Goal: Information Seeking & Learning: Learn about a topic

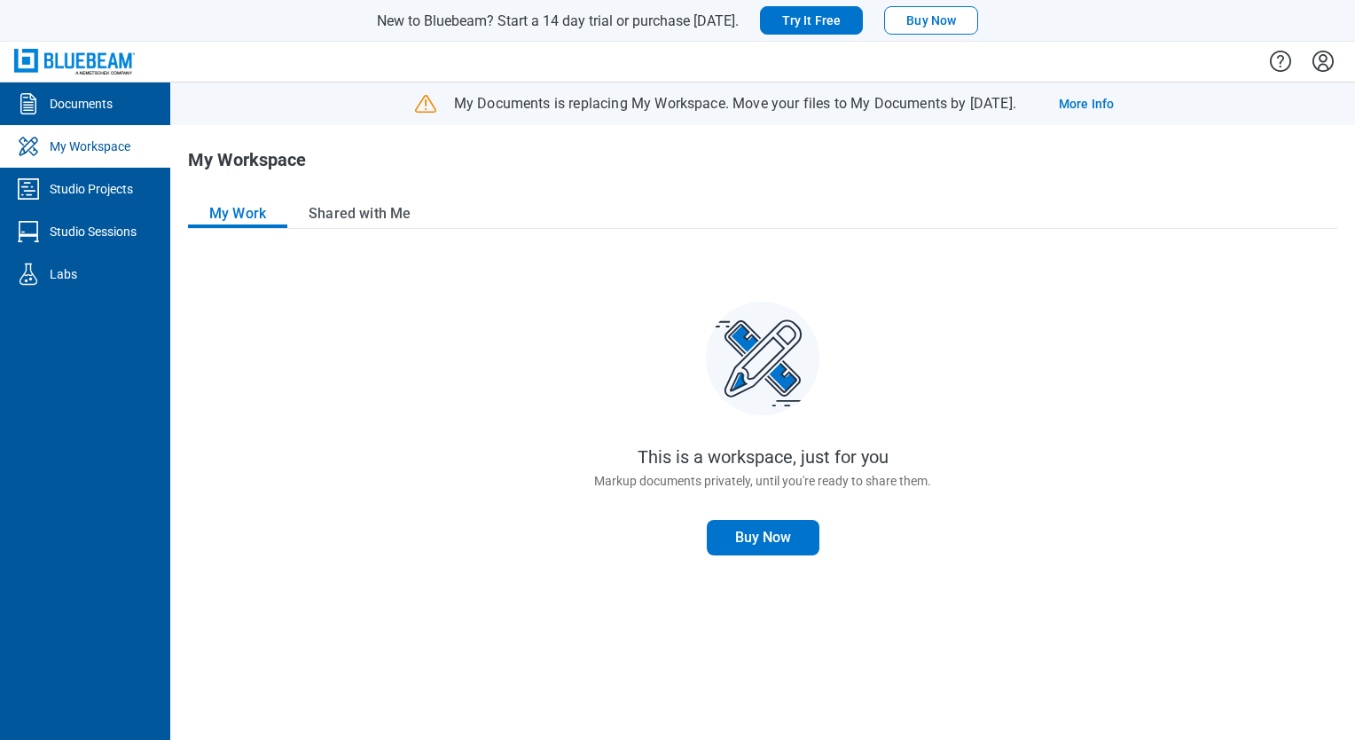
click at [1321, 62] on icon "Settings" at bounding box center [1323, 61] width 28 height 28
click at [498, 341] on div "This is a workspace, just for you Markup documents privately, until you're read…" at bounding box center [762, 486] width 1149 height 472
click at [366, 216] on button "Shared with Me" at bounding box center [359, 214] width 145 height 28
click at [334, 214] on button "Shared with Me" at bounding box center [359, 214] width 145 height 28
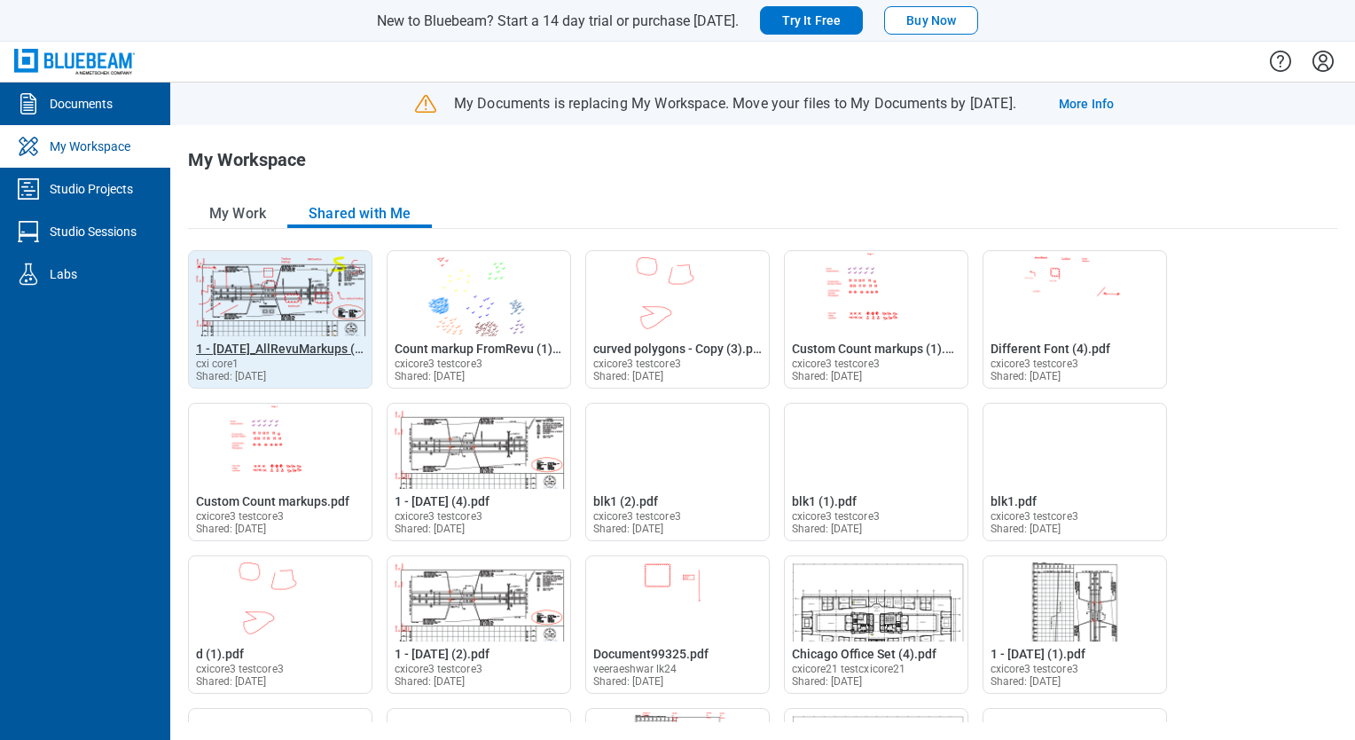
click at [271, 347] on span "1 - [DATE]_AllRevuMarkups (1).pdf" at bounding box center [292, 348] width 192 height 14
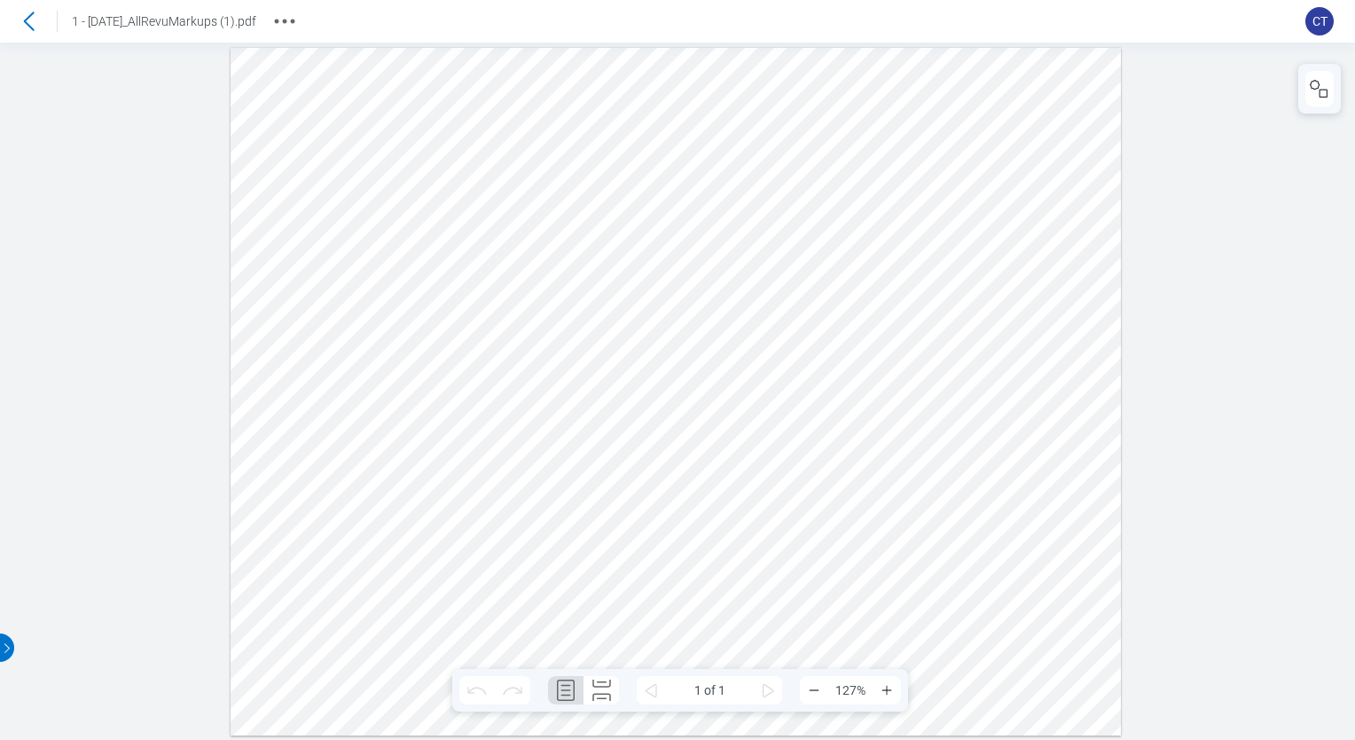
click at [111, 403] on div at bounding box center [677, 391] width 1355 height 697
click at [27, 24] on icon at bounding box center [29, 21] width 11 height 19
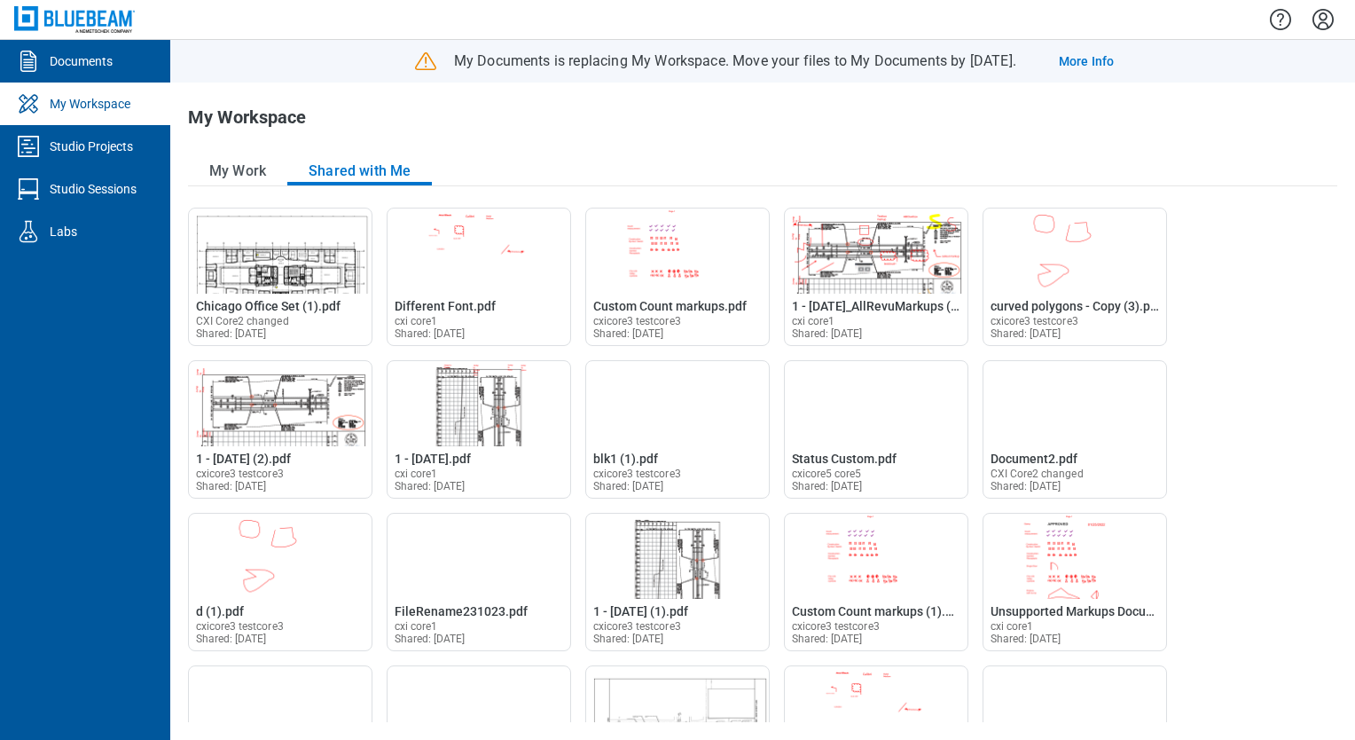
click at [370, 175] on button "Shared with Me" at bounding box center [359, 171] width 145 height 28
drag, startPoint x: 862, startPoint y: 309, endPoint x: 903, endPoint y: 137, distance: 176.0
click at [903, 137] on header "My Workspace" at bounding box center [762, 124] width 1149 height 35
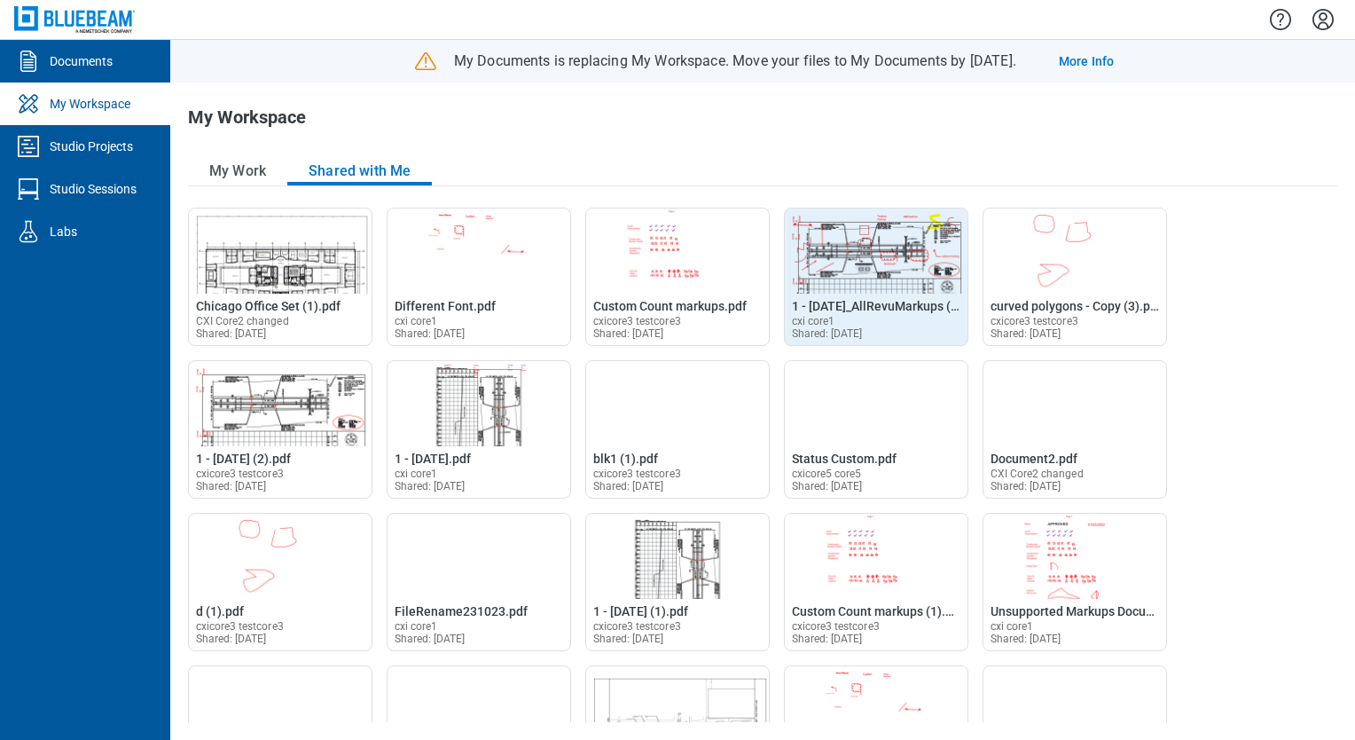
click at [864, 283] on img "Open 1 - 12.7.2020_AllRevuMarkups (1).pdf in Editor" at bounding box center [876, 250] width 183 height 85
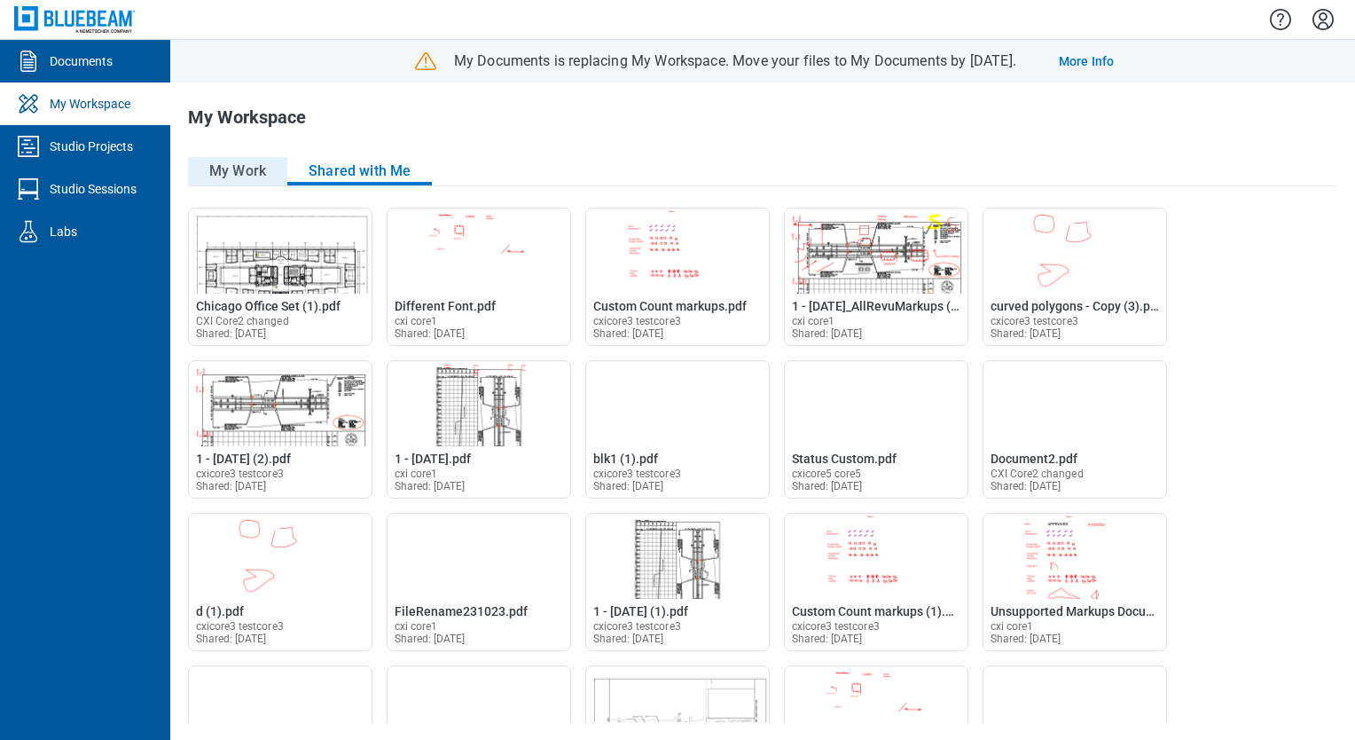
click at [256, 176] on button "My Work" at bounding box center [237, 171] width 99 height 28
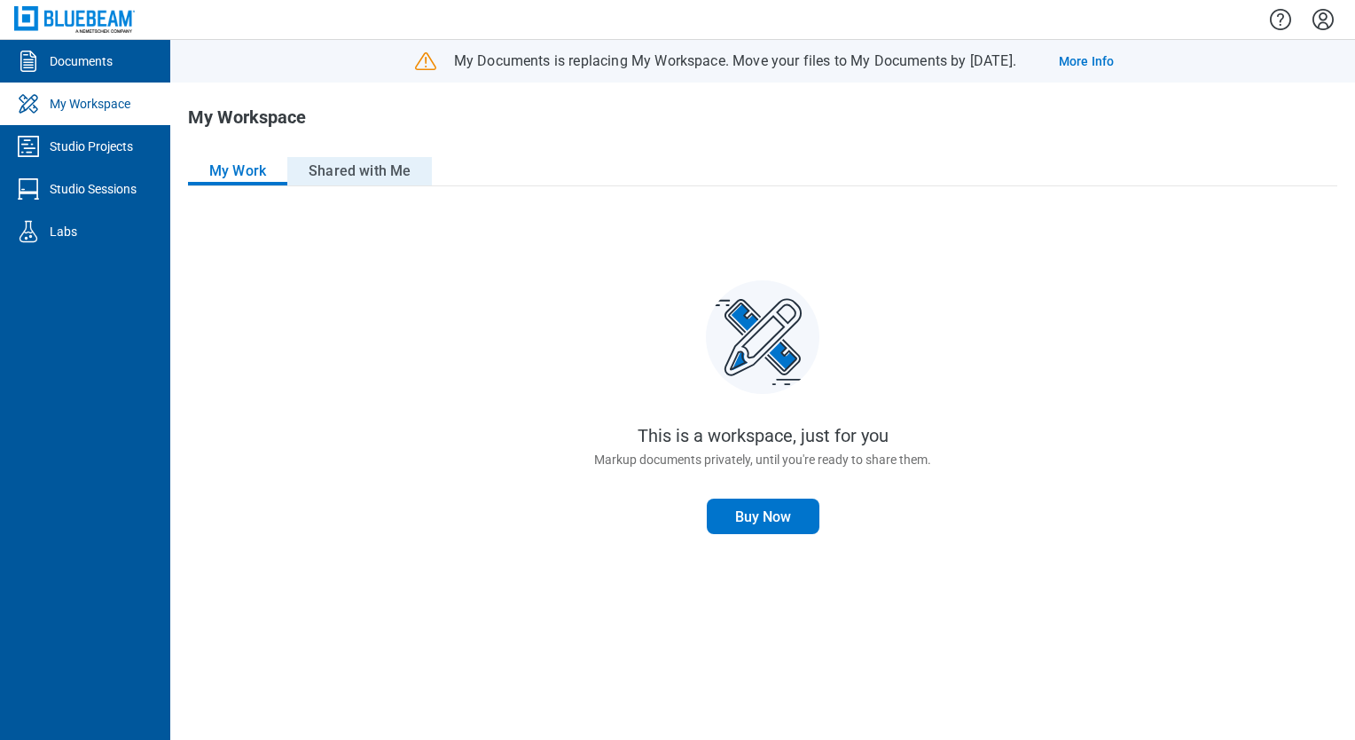
click at [351, 171] on button "Shared with Me" at bounding box center [359, 171] width 145 height 28
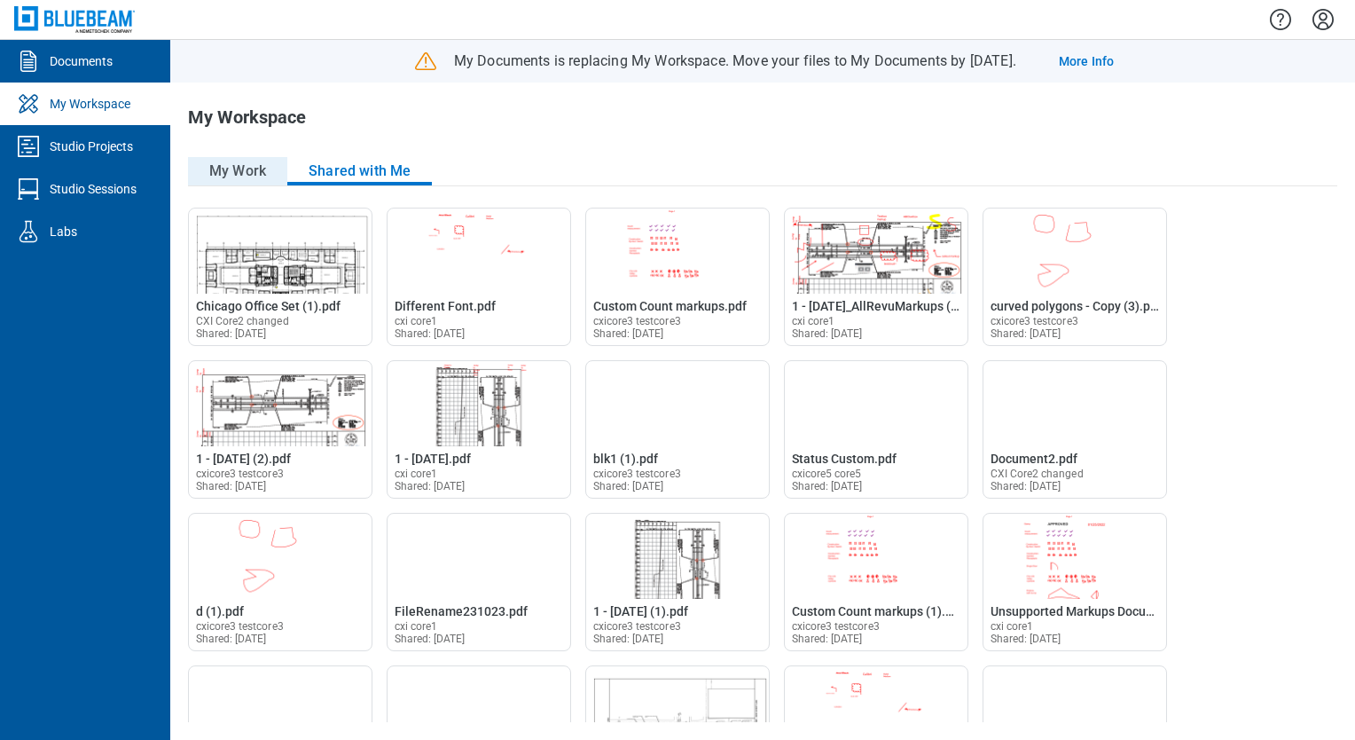
click at [222, 169] on button "My Work" at bounding box center [237, 171] width 99 height 28
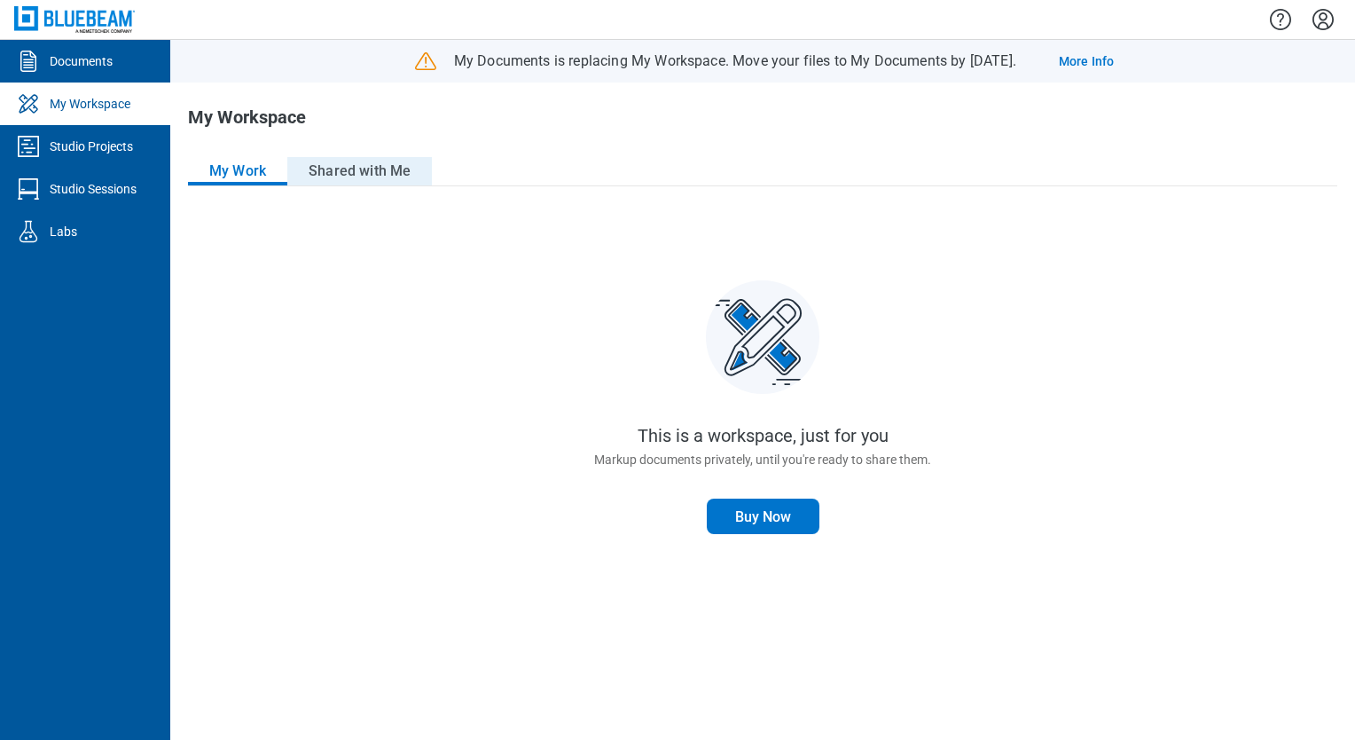
click at [332, 171] on button "Shared with Me" at bounding box center [359, 171] width 145 height 28
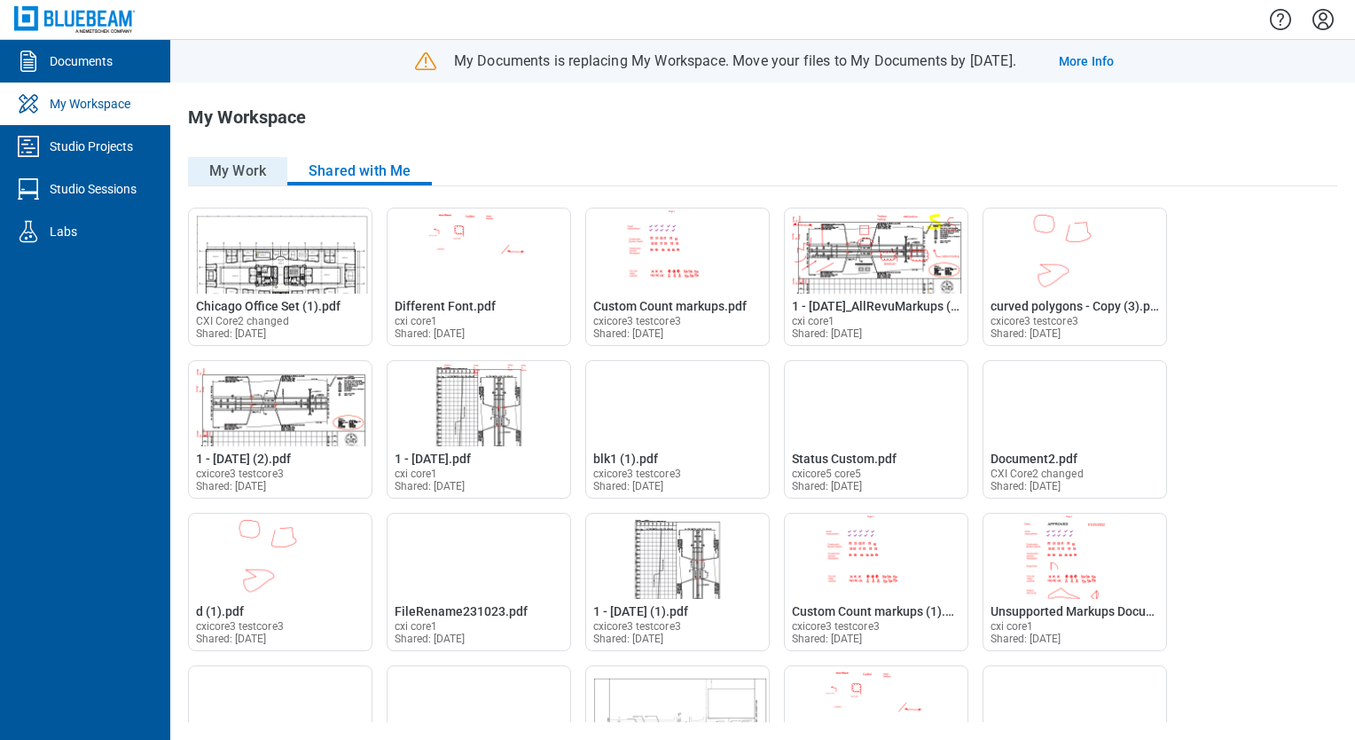
click at [261, 169] on button "My Work" at bounding box center [237, 171] width 99 height 28
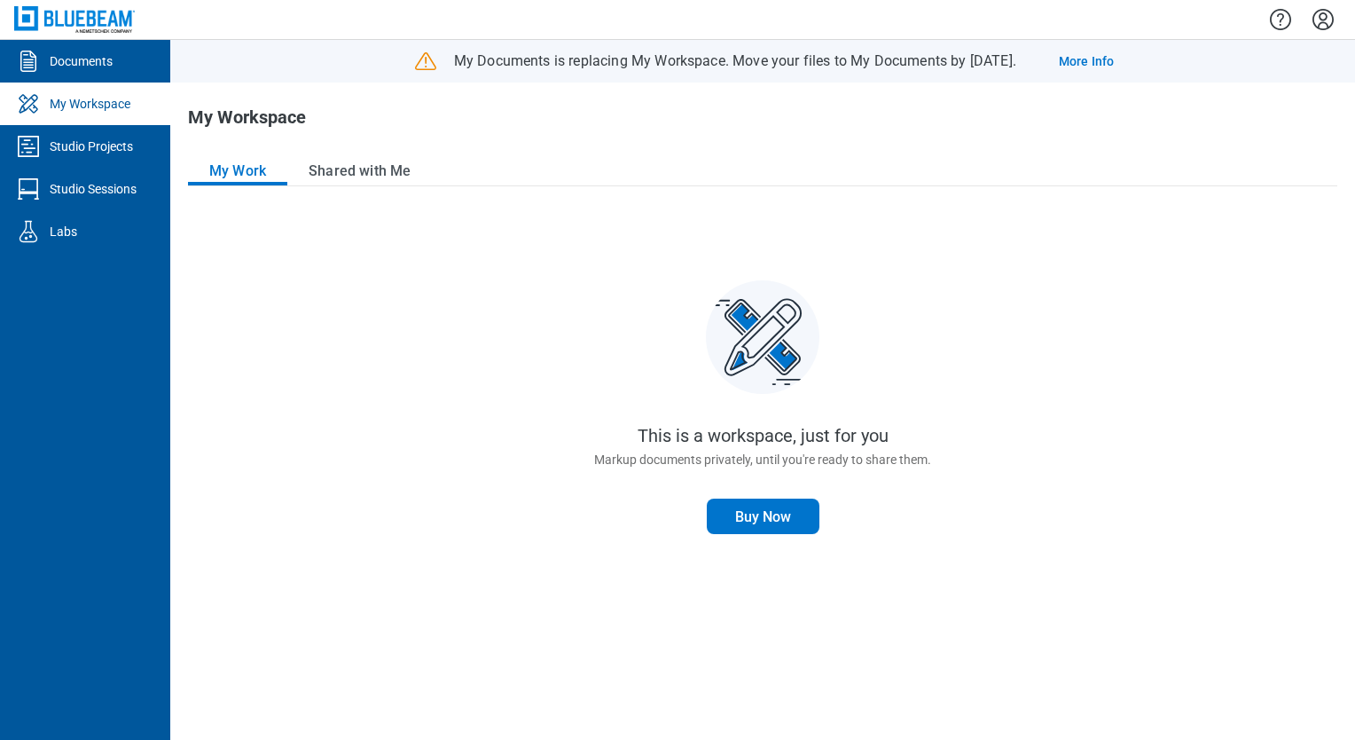
click at [1319, 28] on icon "Settings" at bounding box center [1323, 19] width 21 height 21
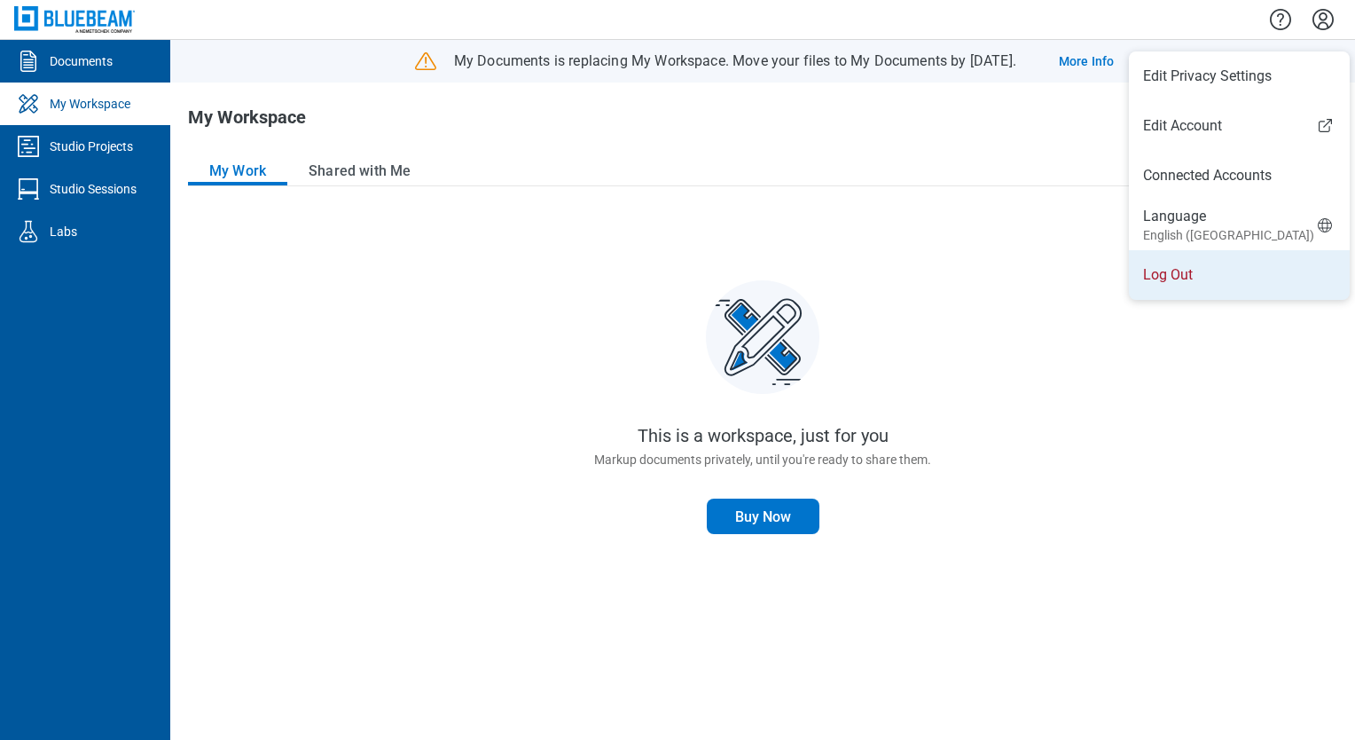
click at [1168, 288] on li "Log Out" at bounding box center [1239, 275] width 221 height 50
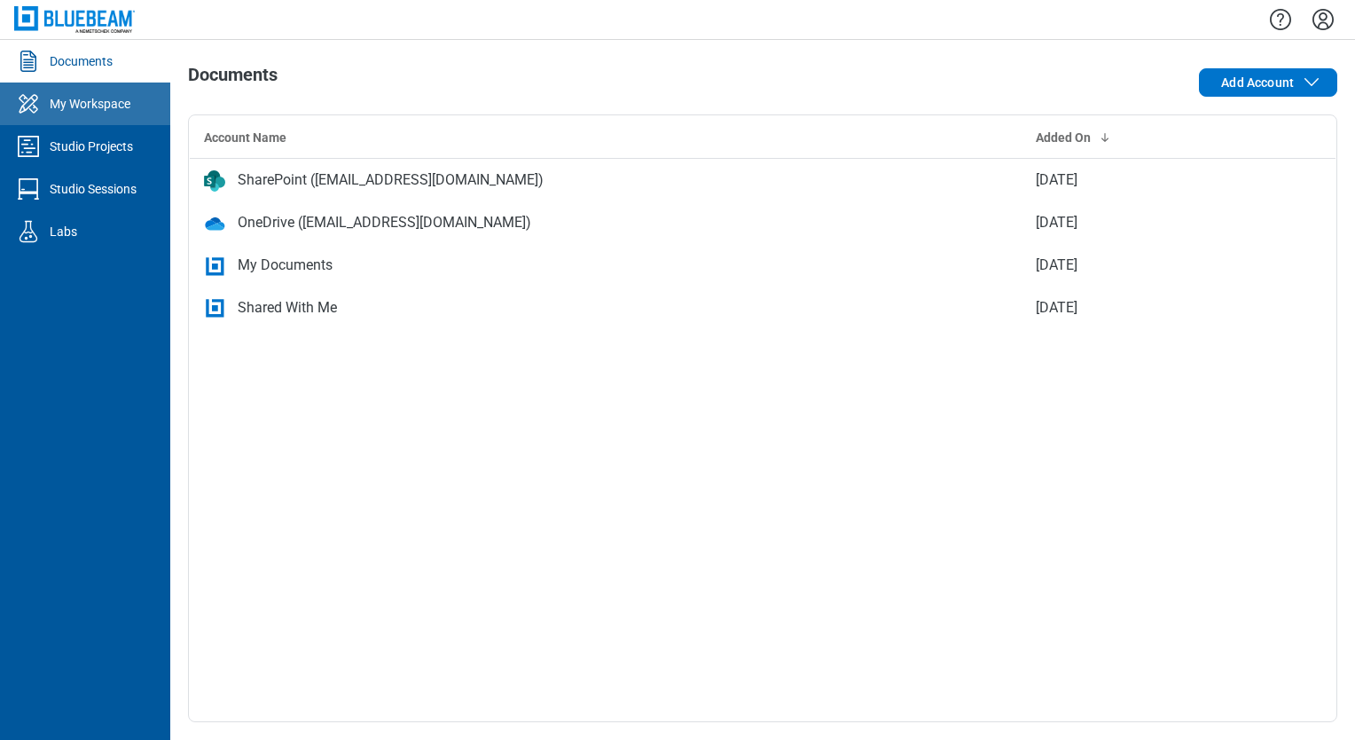
click at [102, 100] on div "My Workspace" at bounding box center [90, 104] width 81 height 18
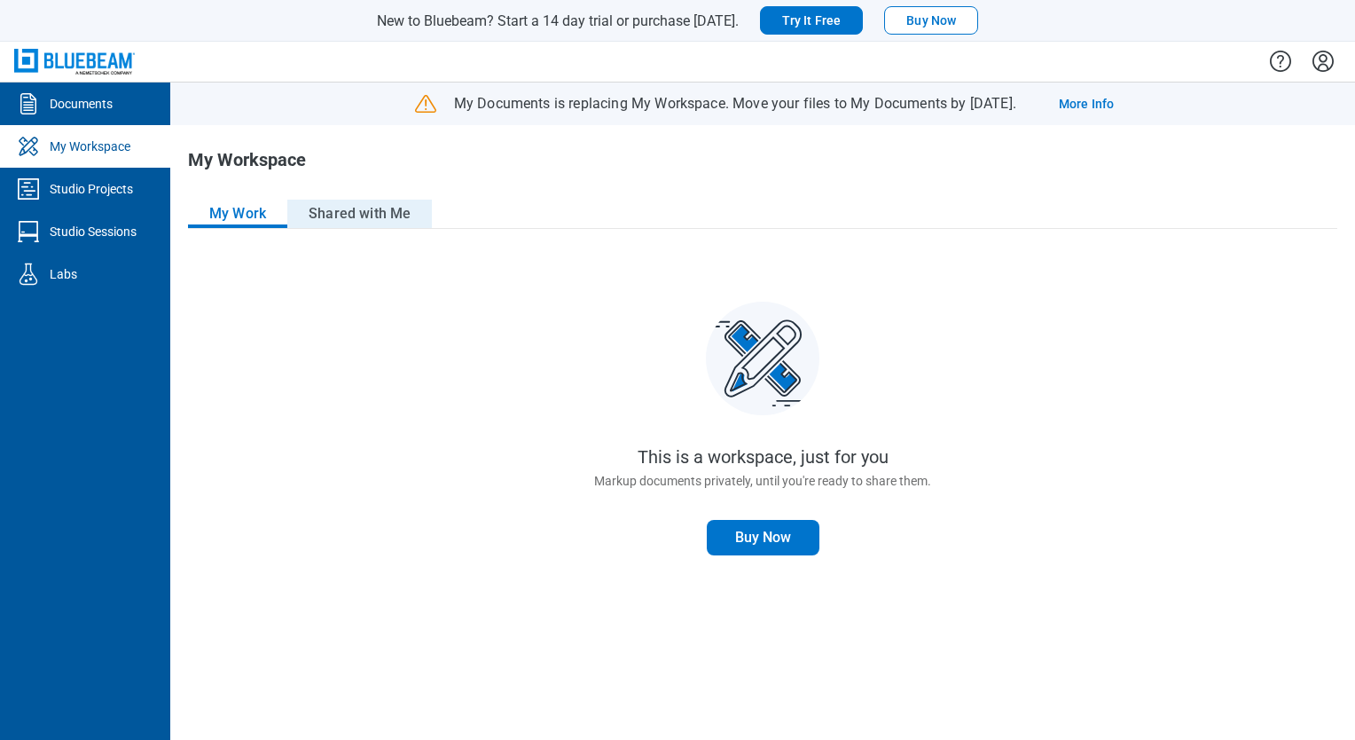
click at [334, 217] on button "Shared with Me" at bounding box center [359, 214] width 145 height 28
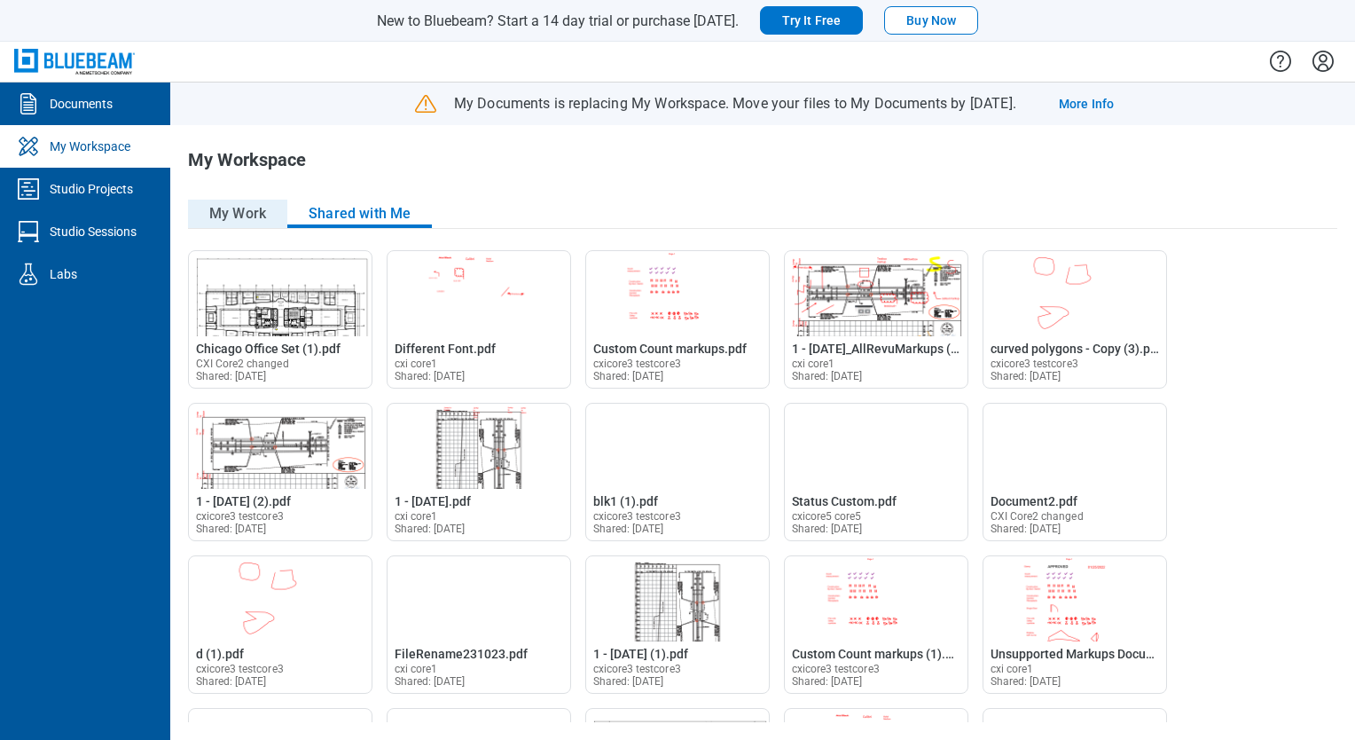
click at [232, 217] on button "My Work" at bounding box center [237, 214] width 99 height 28
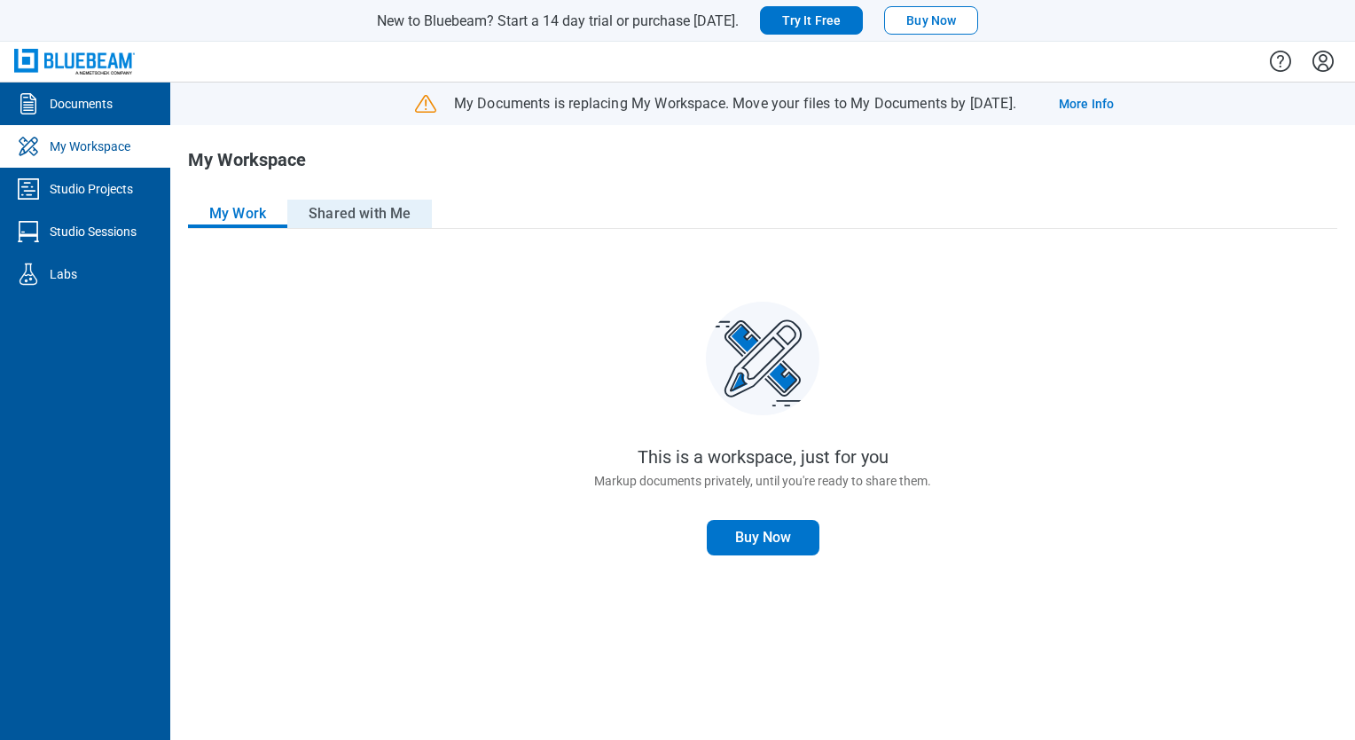
click at [357, 215] on button "Shared with Me" at bounding box center [359, 214] width 145 height 28
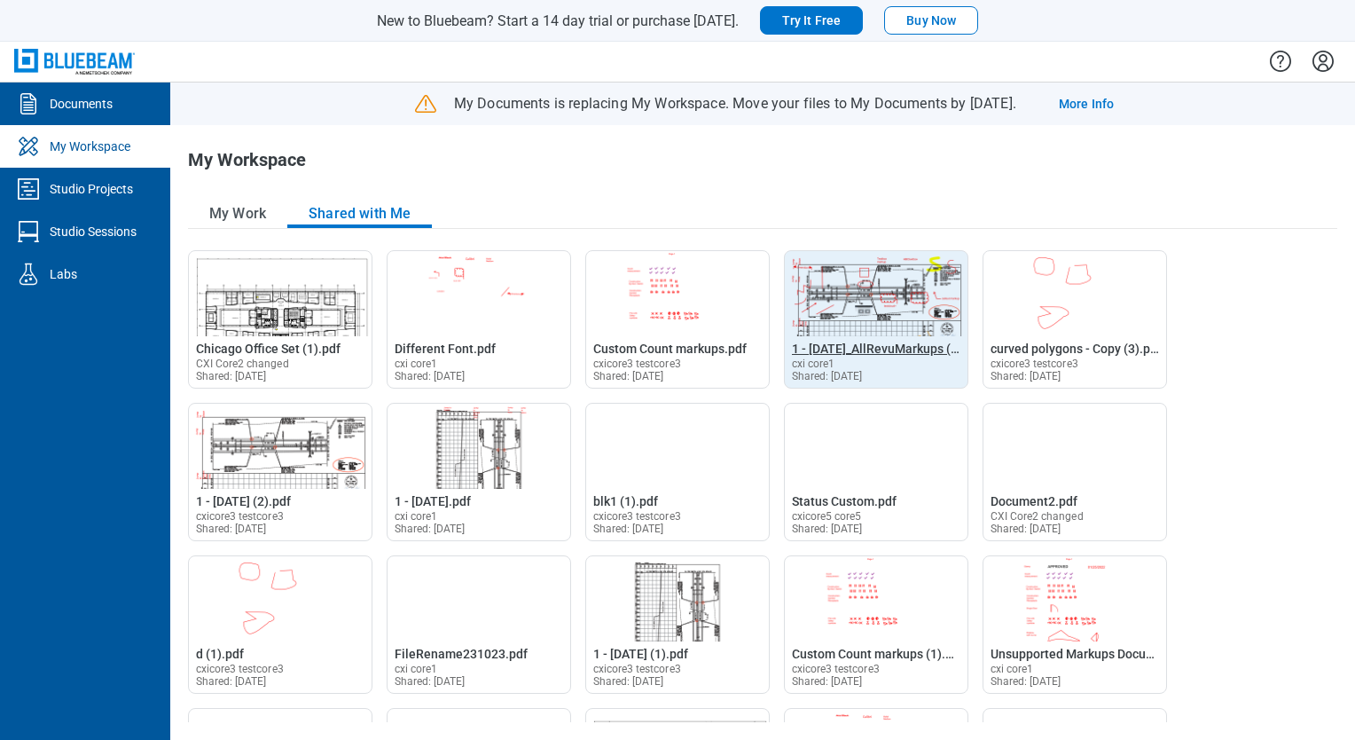
click at [851, 345] on span "1 - [DATE]_AllRevuMarkups (1).pdf" at bounding box center [888, 348] width 192 height 14
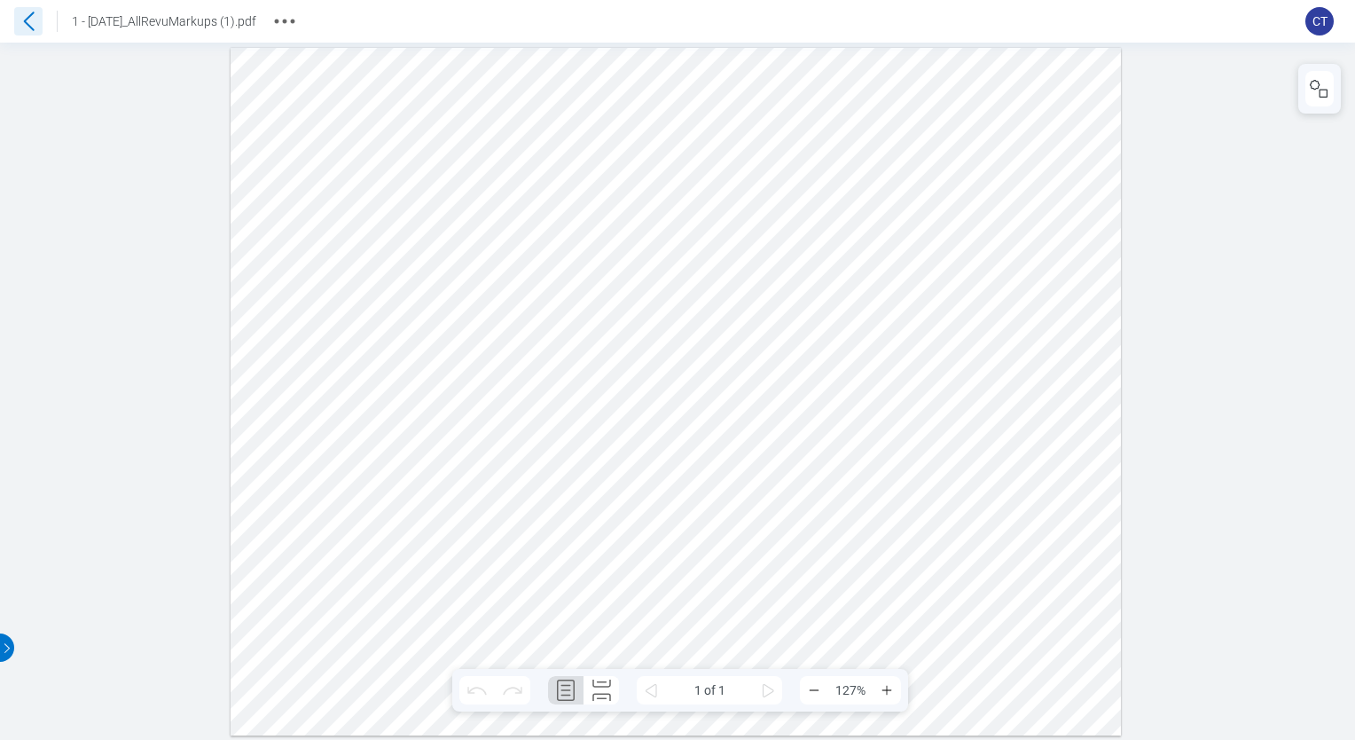
click at [36, 20] on icon at bounding box center [28, 21] width 28 height 28
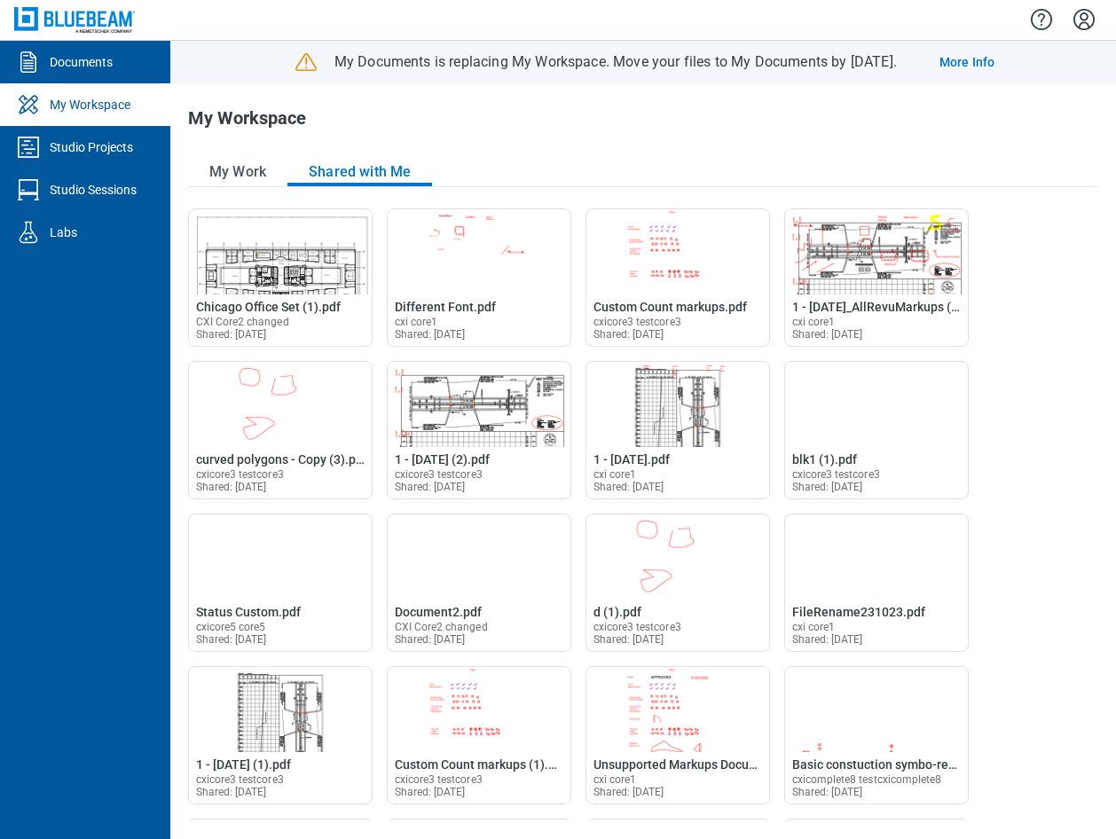
click at [771, 150] on div "My Workspace My Work Shared with Me This is a workspace, just for you Markup do…" at bounding box center [642, 461] width 945 height 756
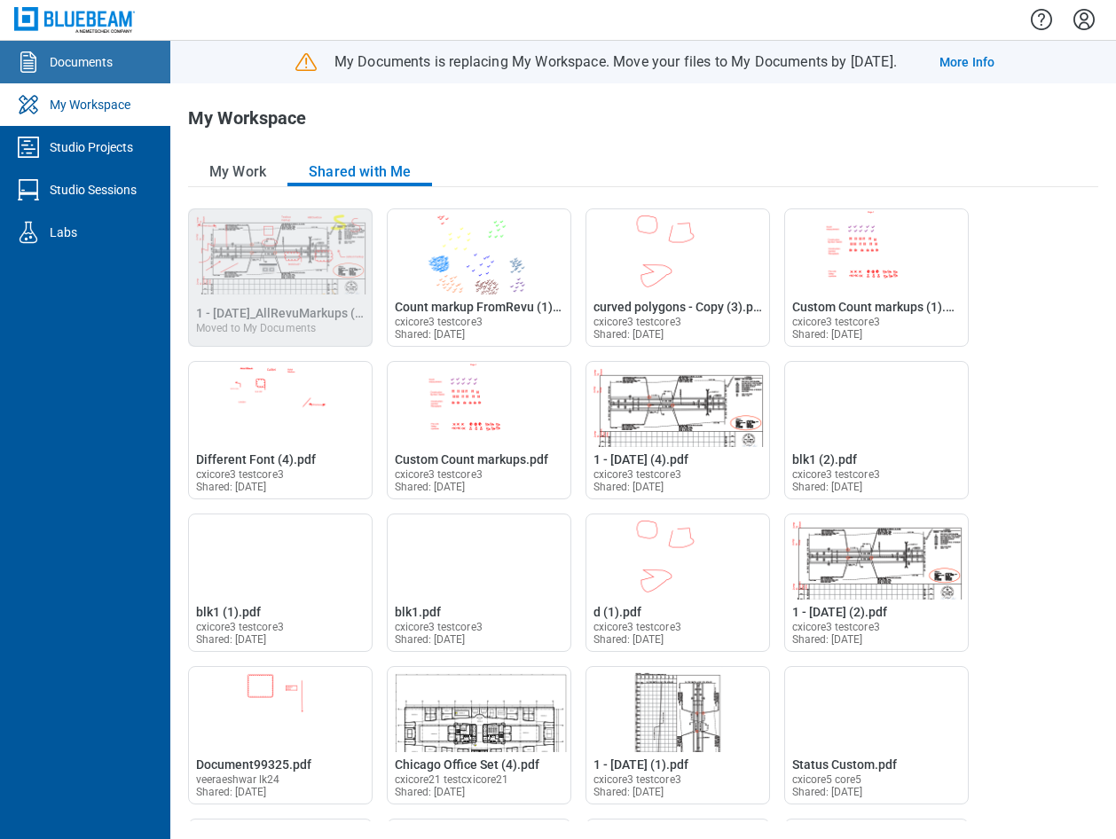
click at [104, 66] on div "Documents" at bounding box center [81, 62] width 63 height 18
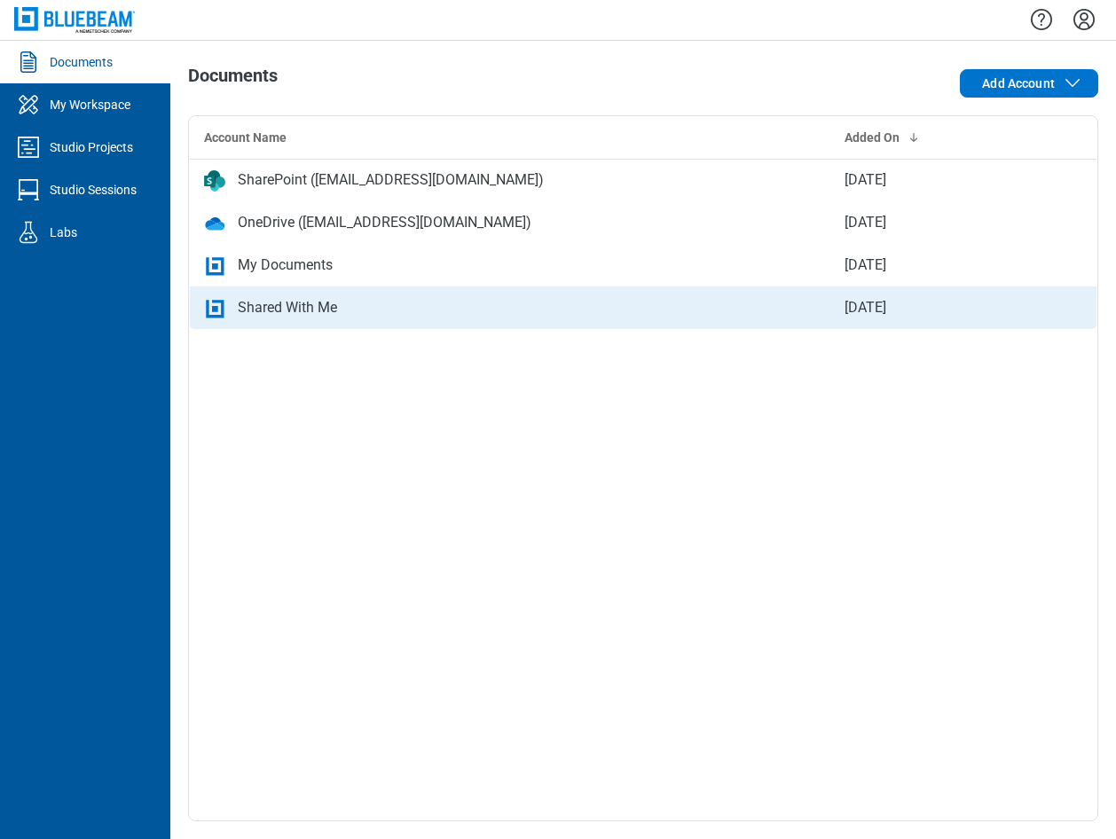
click at [317, 315] on div "Shared With Me" at bounding box center [287, 307] width 99 height 21
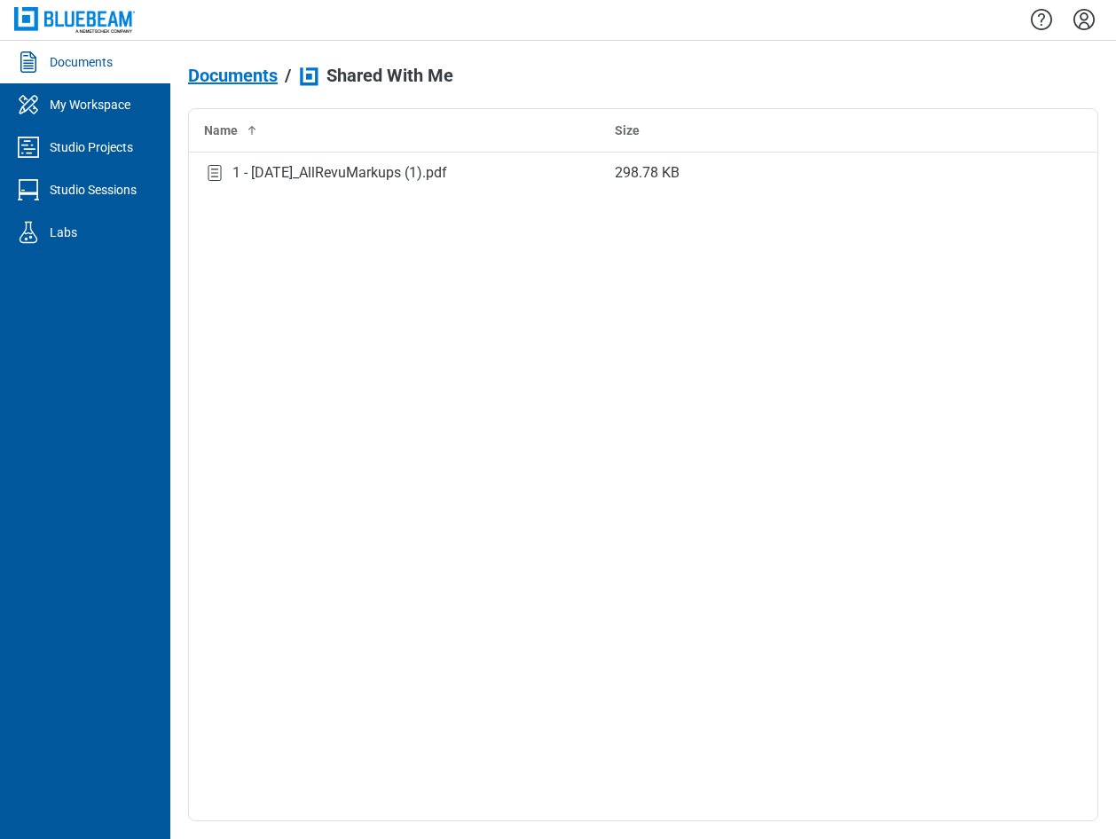
click at [563, 263] on div "Name Size 1 - 12.7.2020_AllRevuMarkups (1).pdf 298.78 KB" at bounding box center [643, 464] width 910 height 713
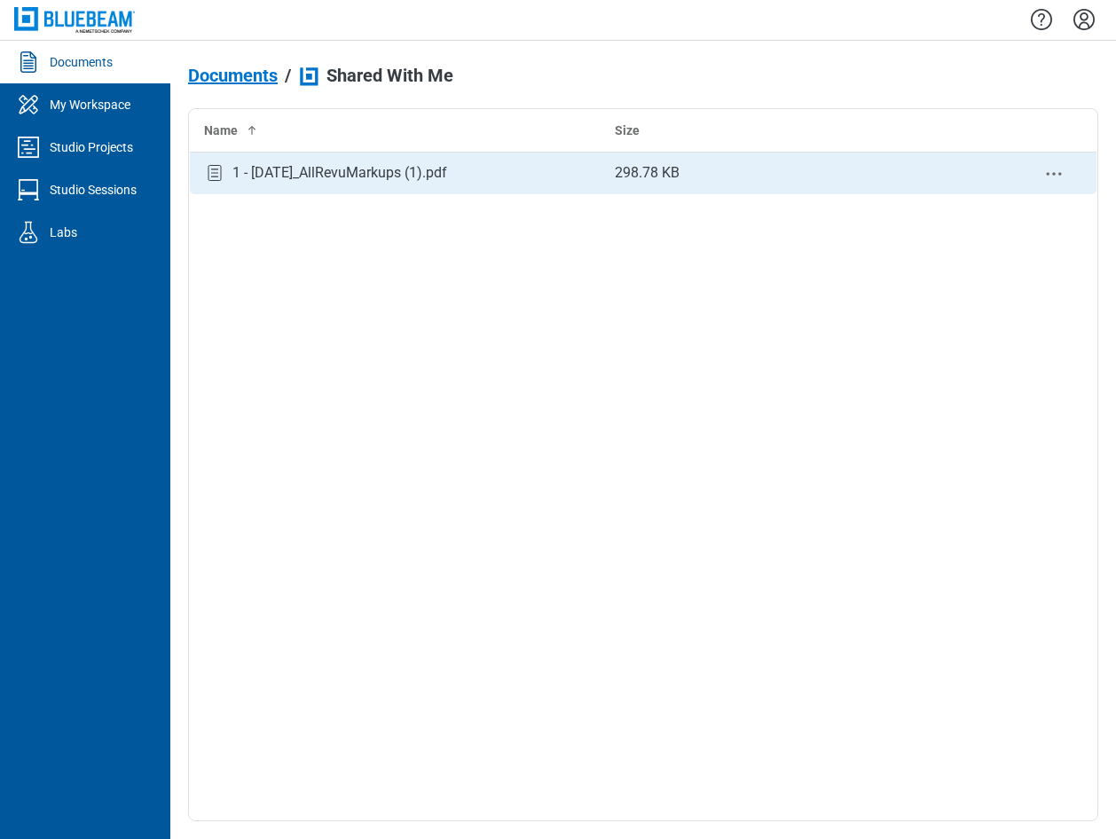
click at [360, 176] on div "1 - [DATE]_AllRevuMarkups (1).pdf" at bounding box center [339, 172] width 215 height 21
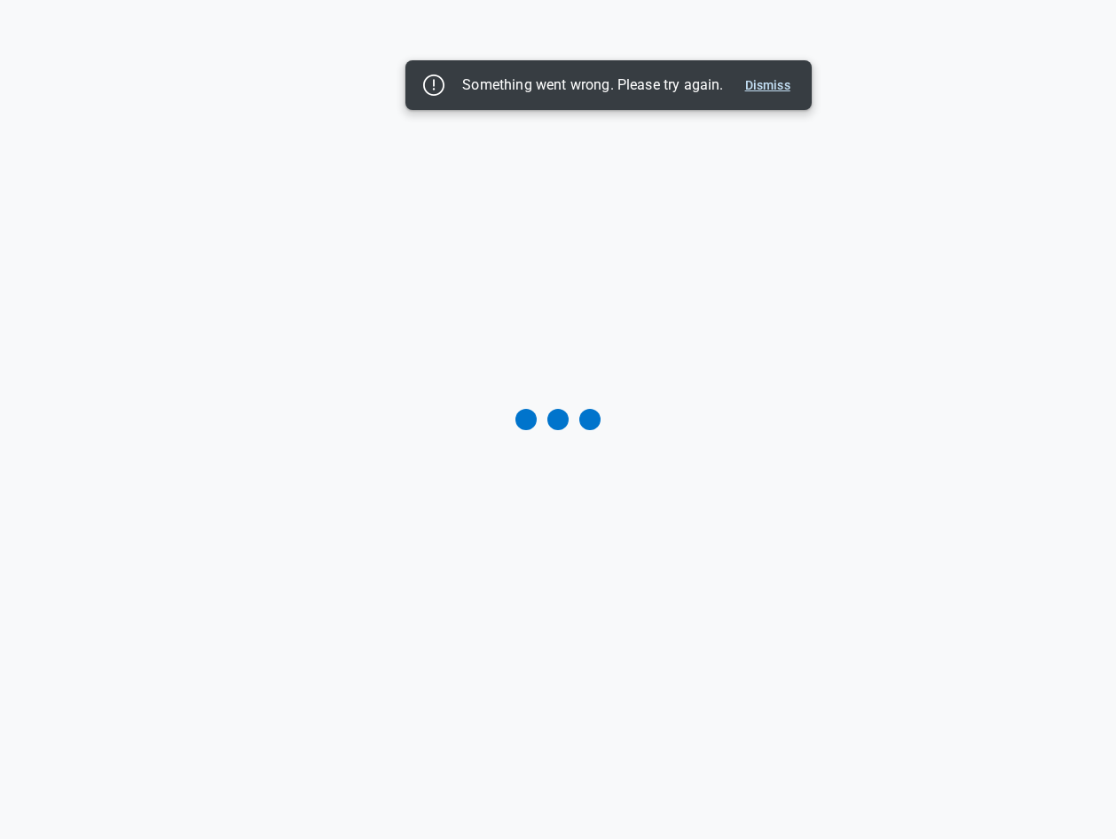
click at [780, 90] on button "Dismiss" at bounding box center [767, 84] width 59 height 21
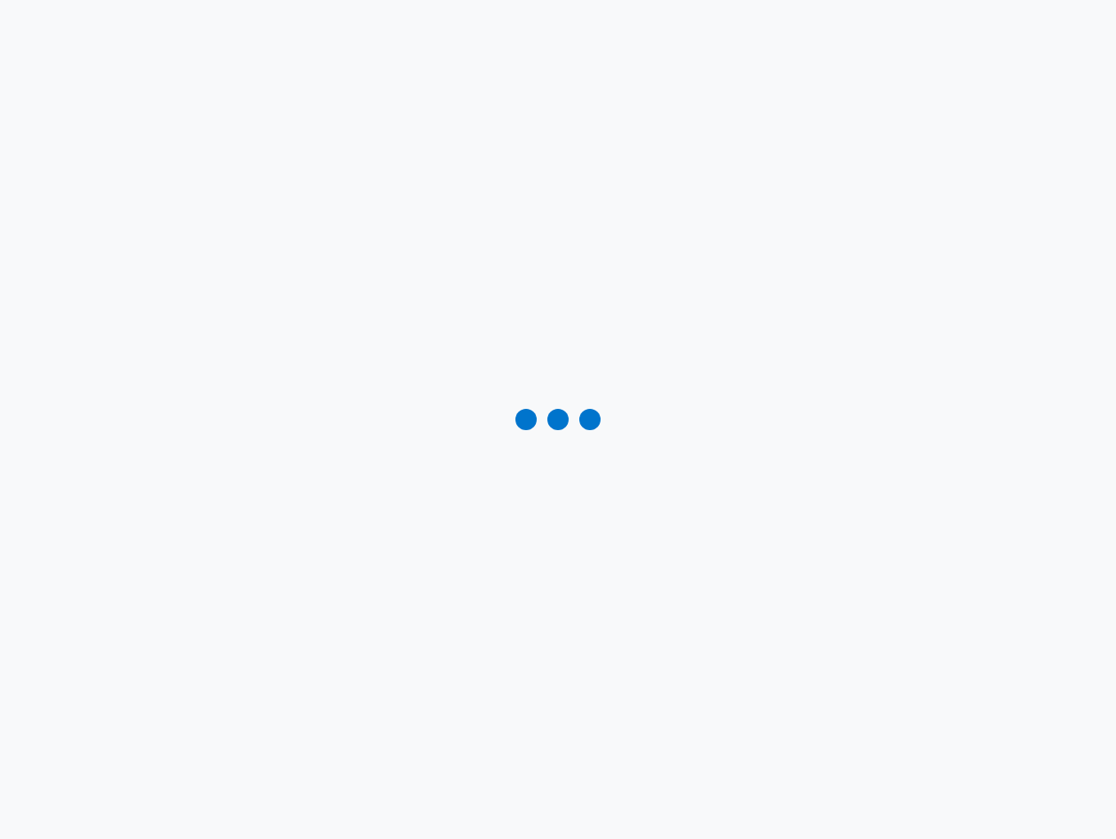
click at [714, 375] on div at bounding box center [558, 419] width 1116 height 839
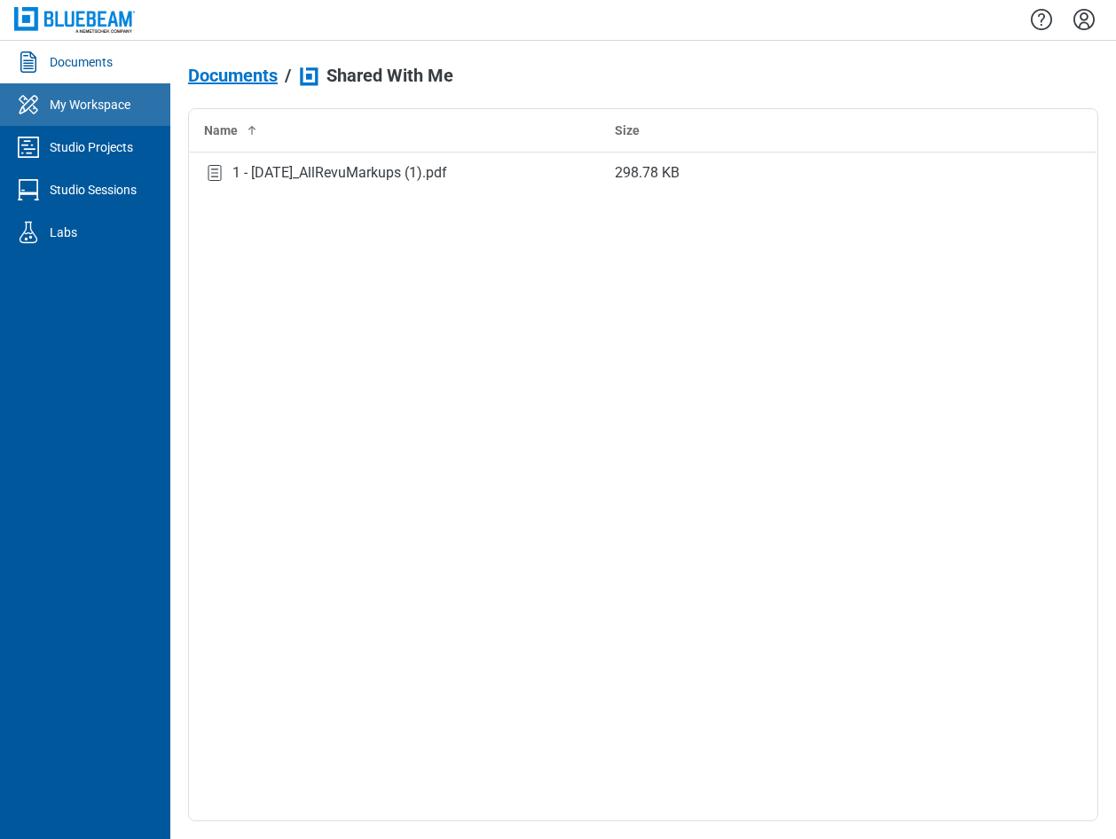
click at [115, 110] on div "My Workspace" at bounding box center [90, 105] width 81 height 18
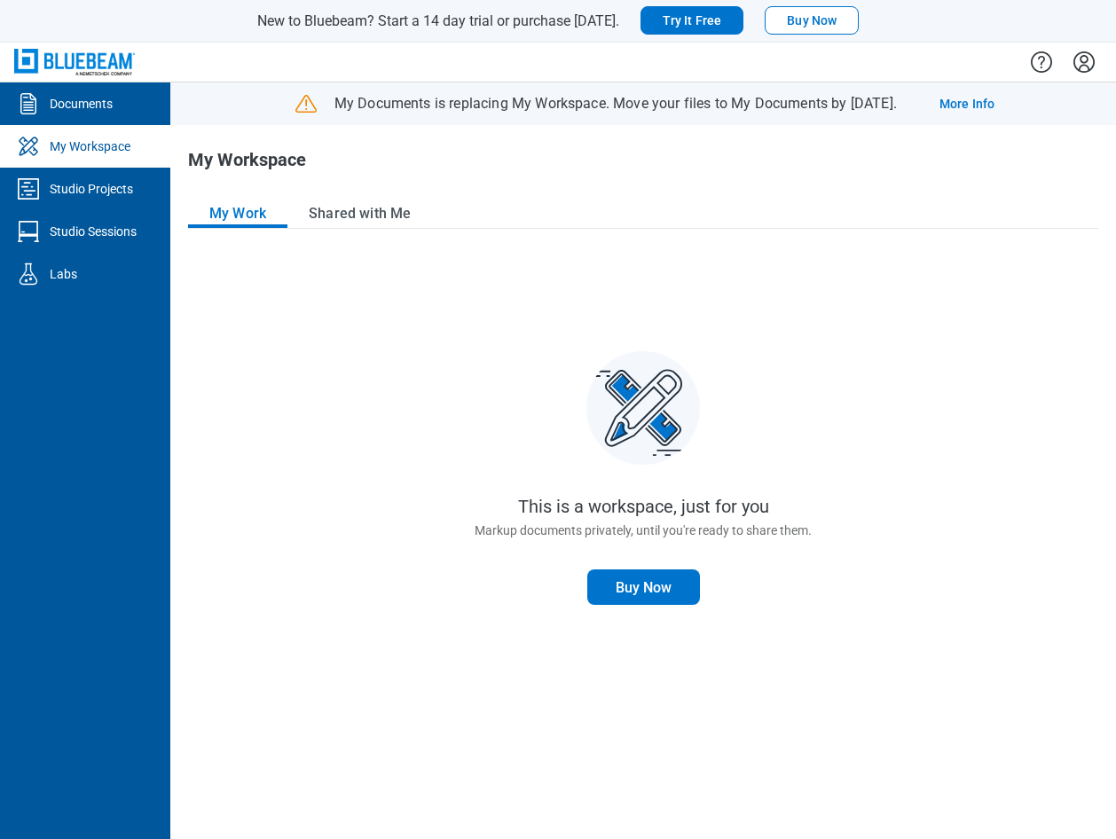
click at [558, 329] on div "This is a workspace, just for you Markup documents privately, until you're read…" at bounding box center [643, 535] width 910 height 571
click at [341, 215] on button "Shared with Me" at bounding box center [359, 214] width 145 height 28
click at [355, 212] on button "Shared with Me" at bounding box center [359, 214] width 145 height 28
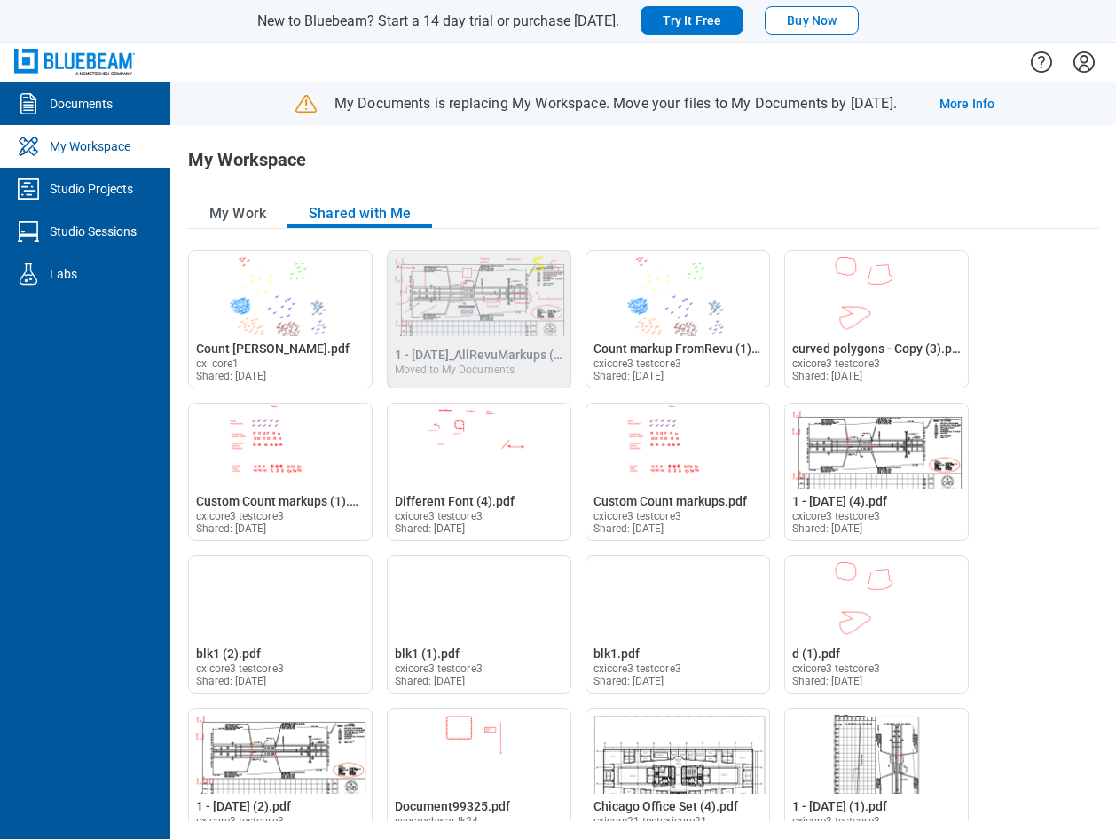
click at [563, 152] on div "My Workspace" at bounding box center [461, 167] width 546 height 35
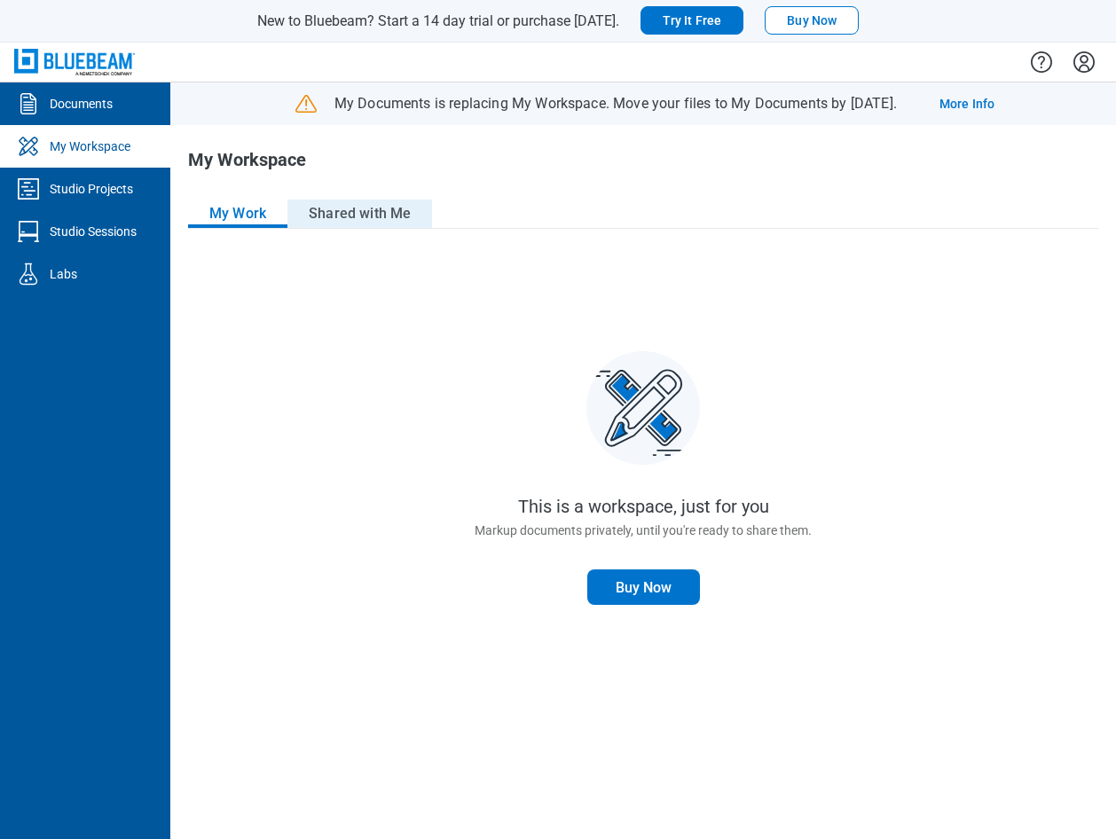
click at [341, 215] on button "Shared with Me" at bounding box center [359, 214] width 145 height 28
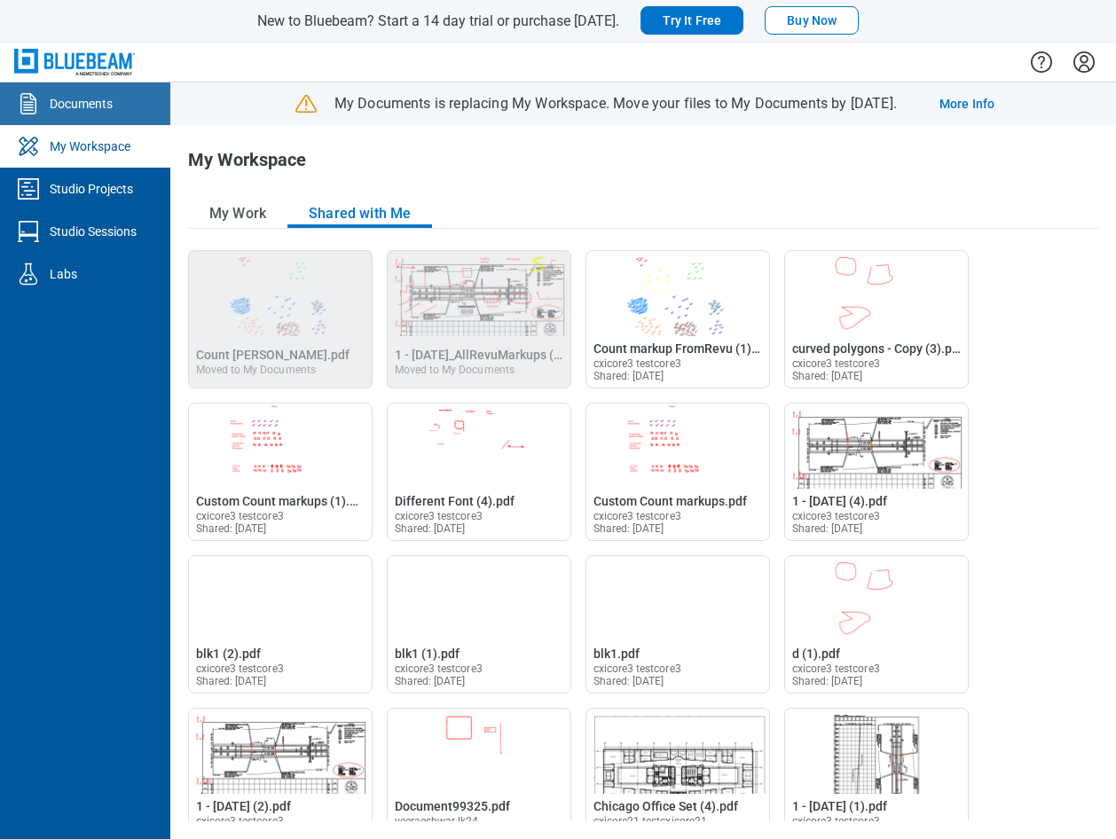
click at [68, 97] on div "Documents" at bounding box center [81, 104] width 63 height 18
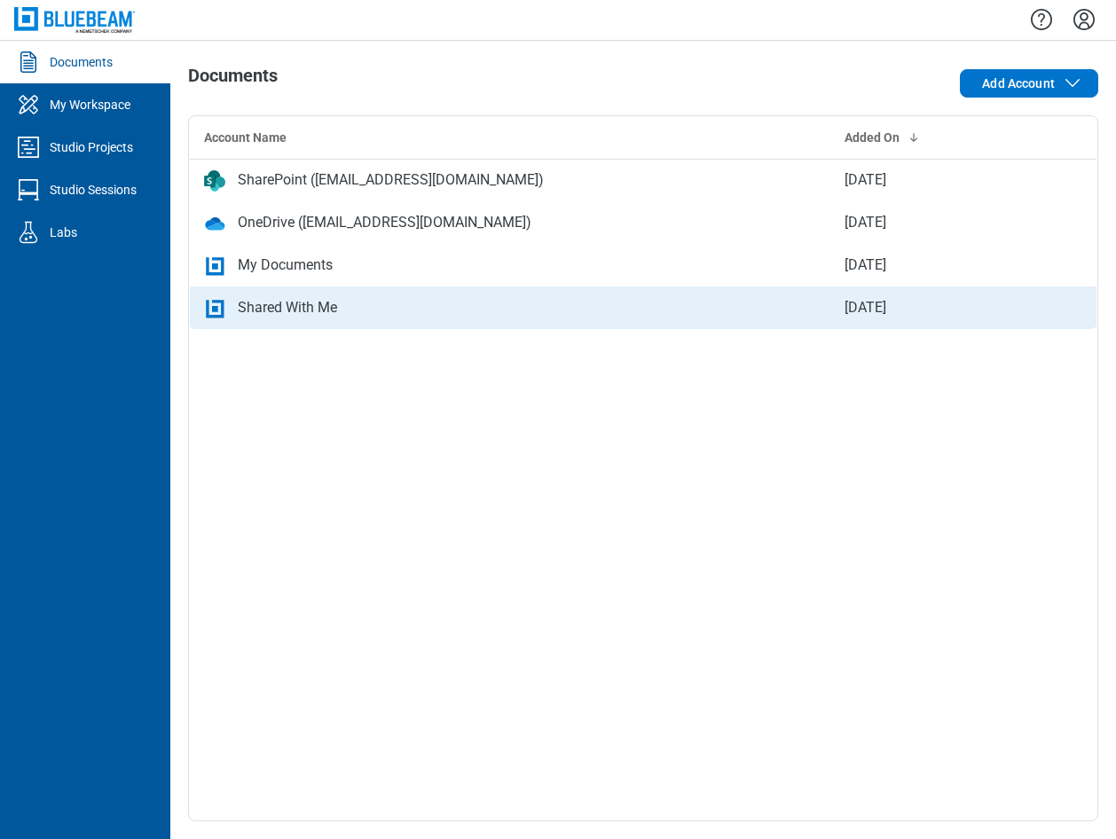
click at [284, 310] on div "Shared With Me" at bounding box center [287, 307] width 99 height 21
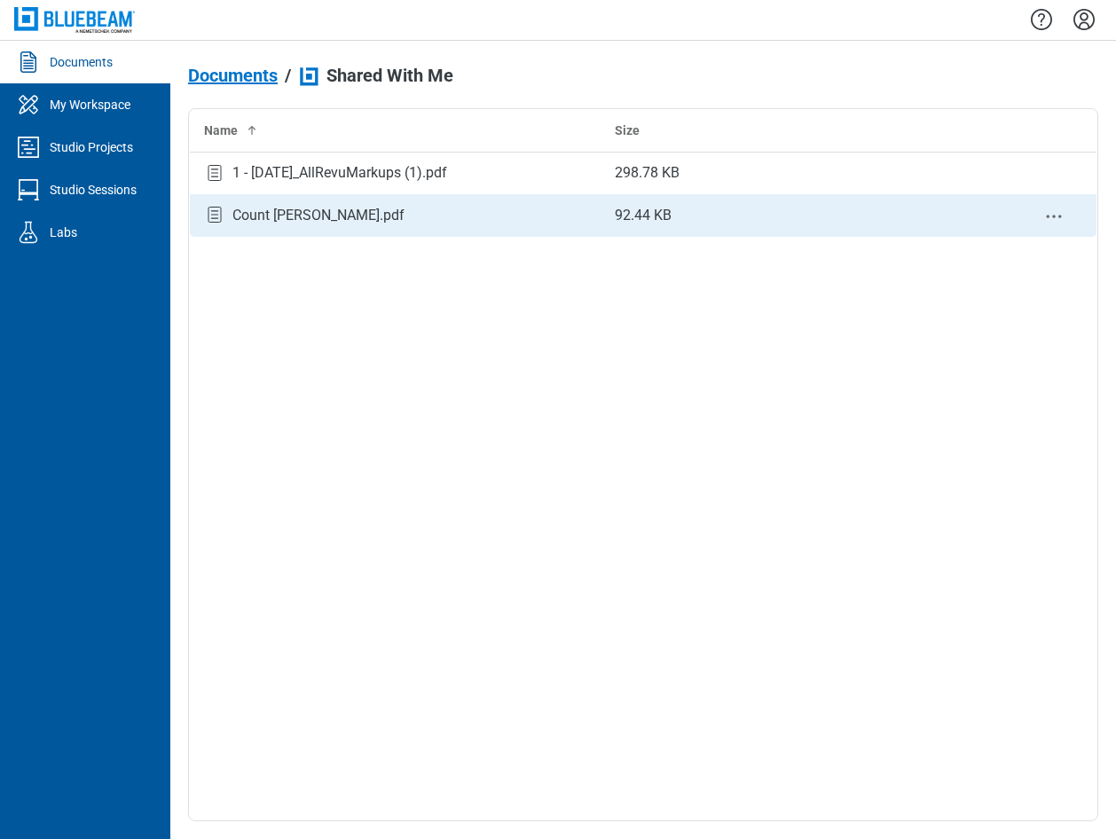
click at [368, 217] on div "Count [PERSON_NAME].pdf" at bounding box center [318, 215] width 172 height 21
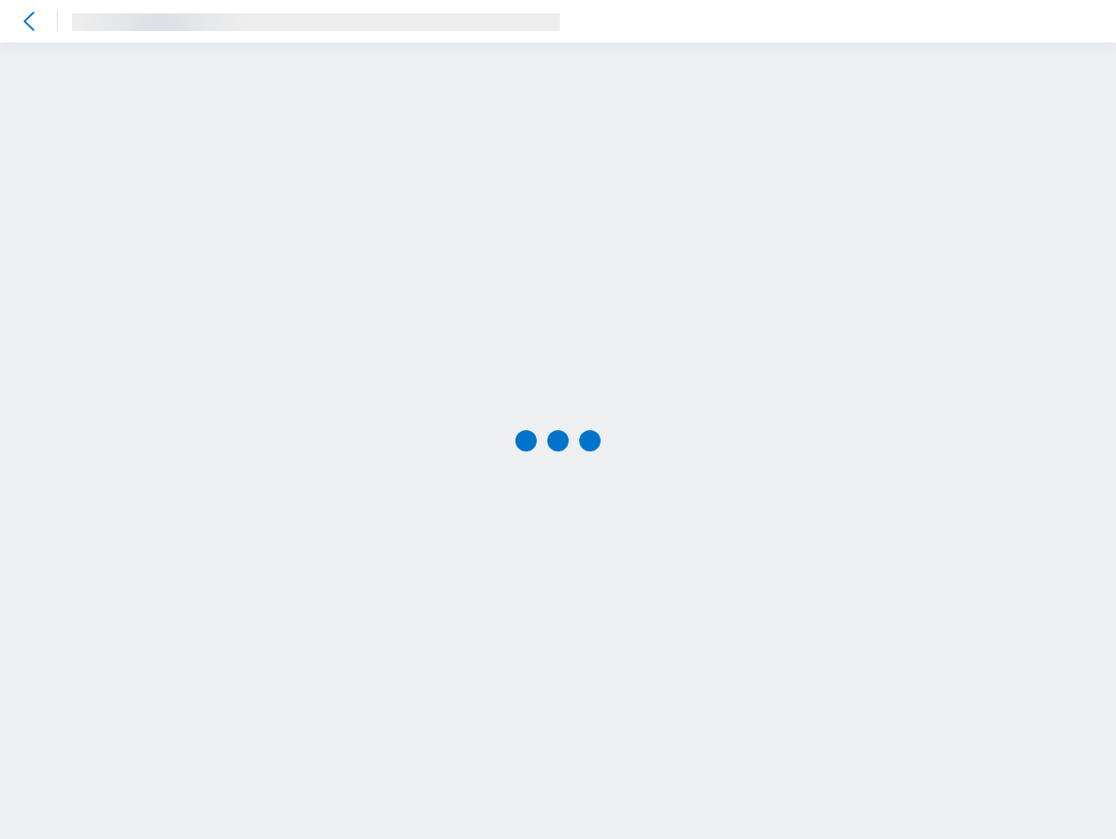
scroll to position [1, 0]
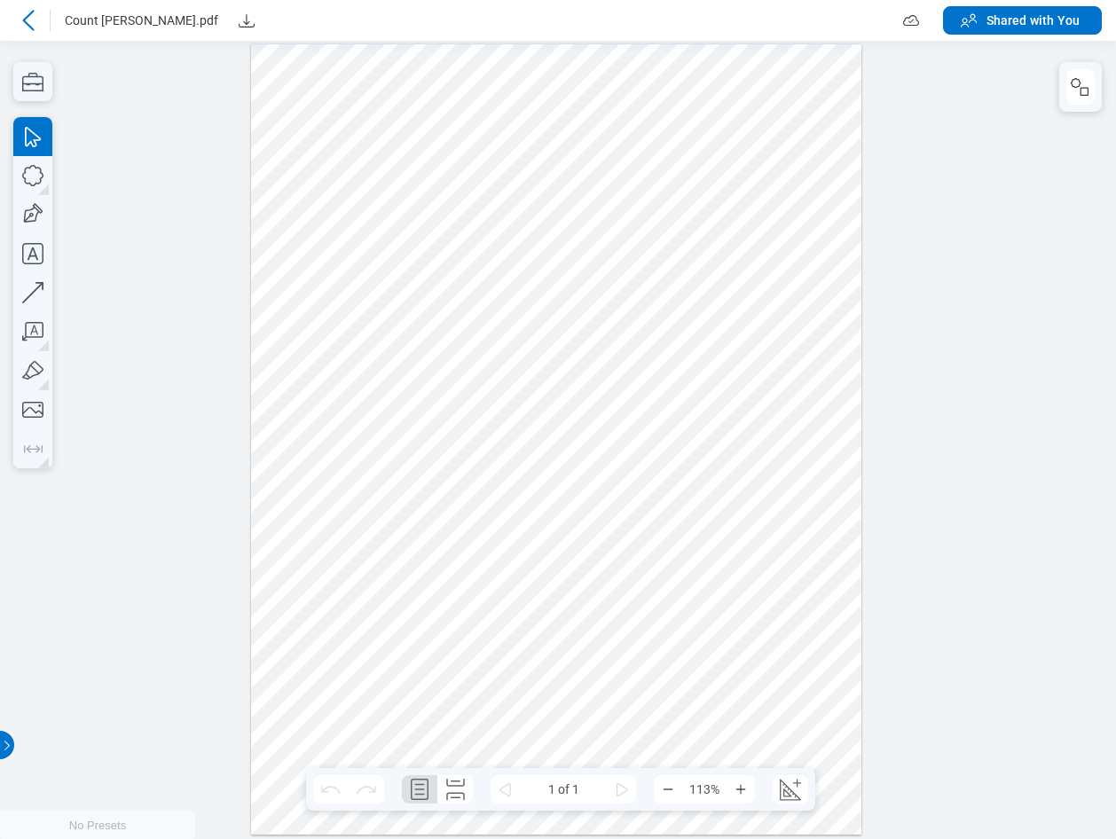
click at [703, 676] on div at bounding box center [556, 438] width 611 height 790
click at [30, 13] on icon at bounding box center [28, 20] width 12 height 20
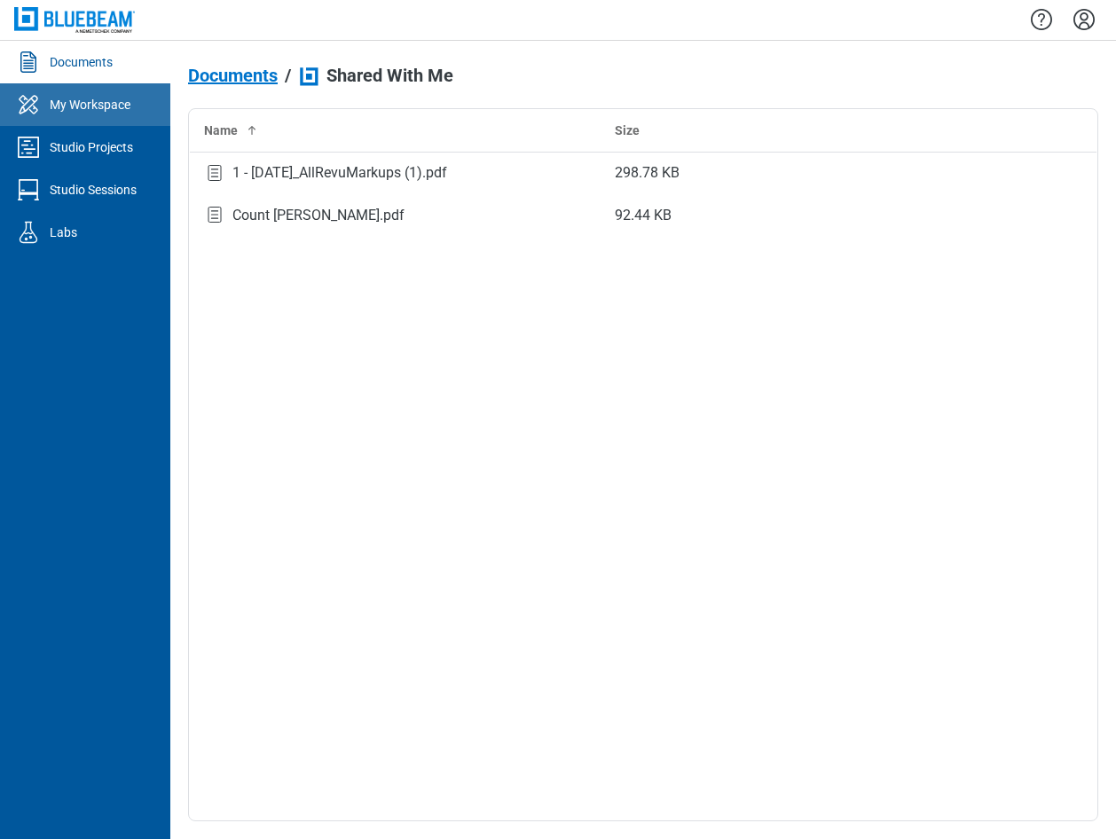
click at [85, 110] on div "My Workspace" at bounding box center [90, 105] width 81 height 18
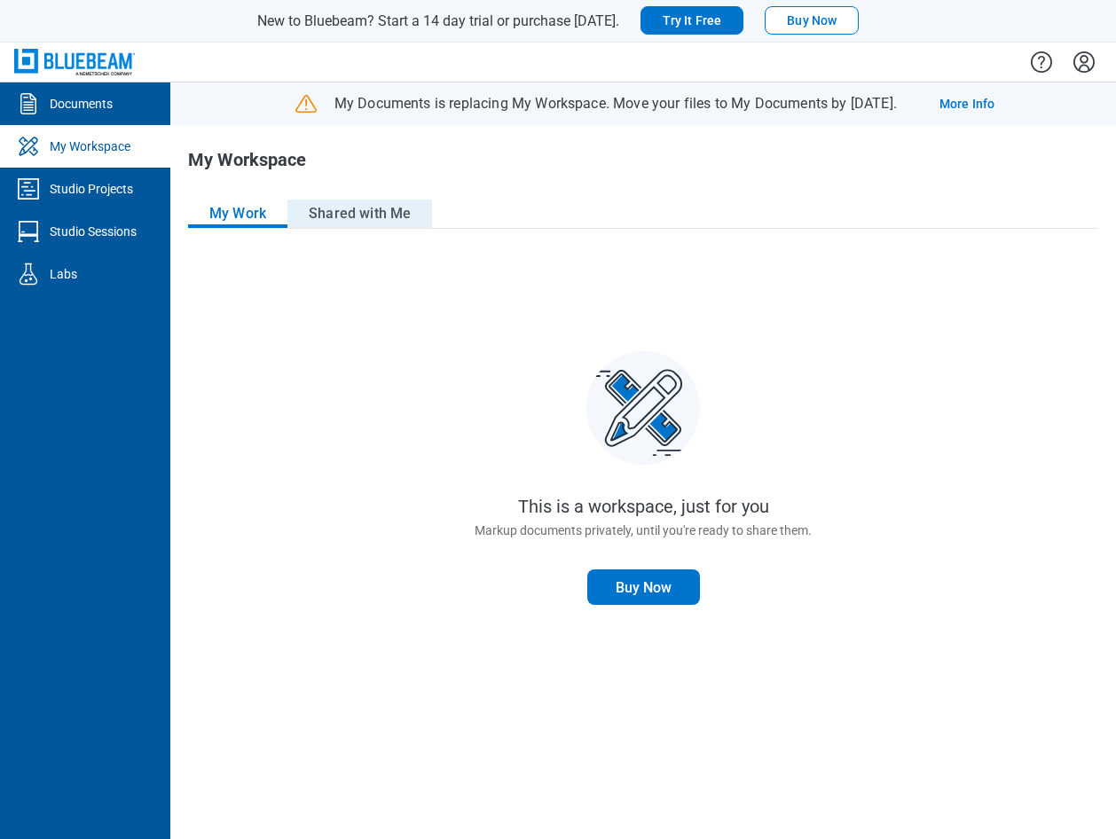
click at [396, 222] on button "Shared with Me" at bounding box center [359, 214] width 145 height 28
drag, startPoint x: 405, startPoint y: 212, endPoint x: 426, endPoint y: 247, distance: 40.9
click at [405, 212] on button "Shared with Me" at bounding box center [359, 214] width 145 height 28
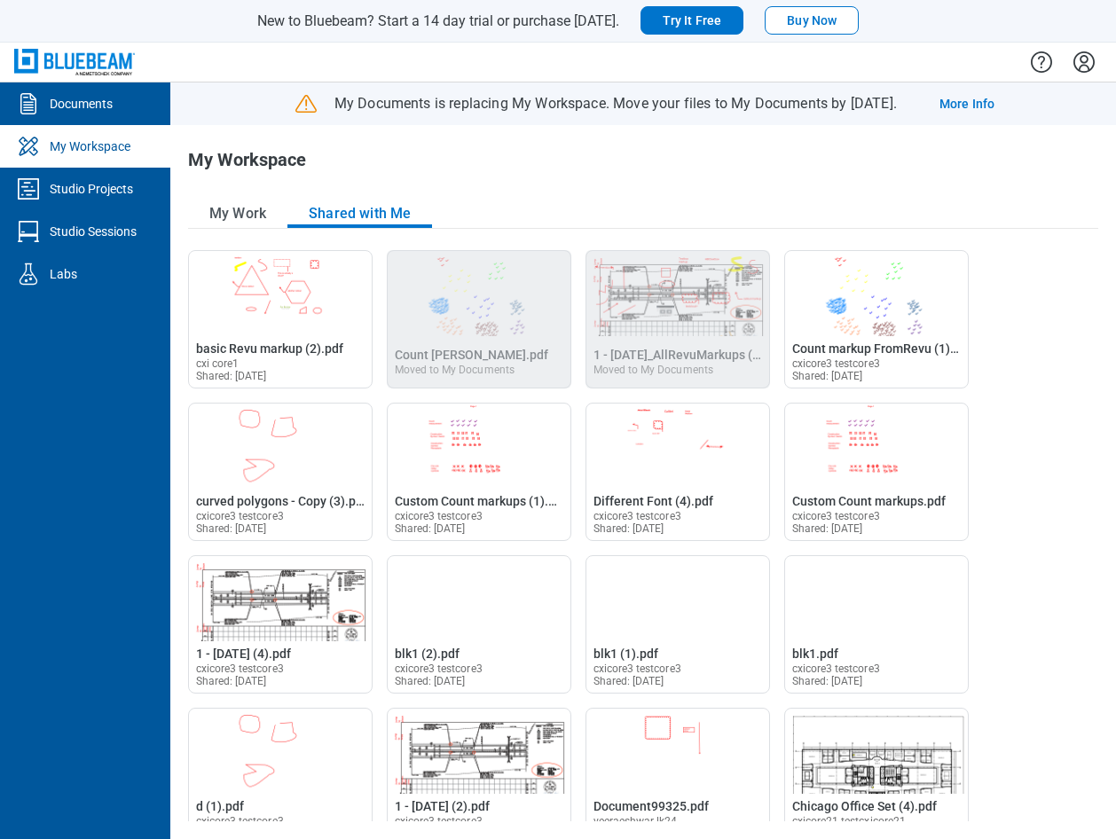
click at [673, 176] on div "My Workspace" at bounding box center [461, 167] width 546 height 35
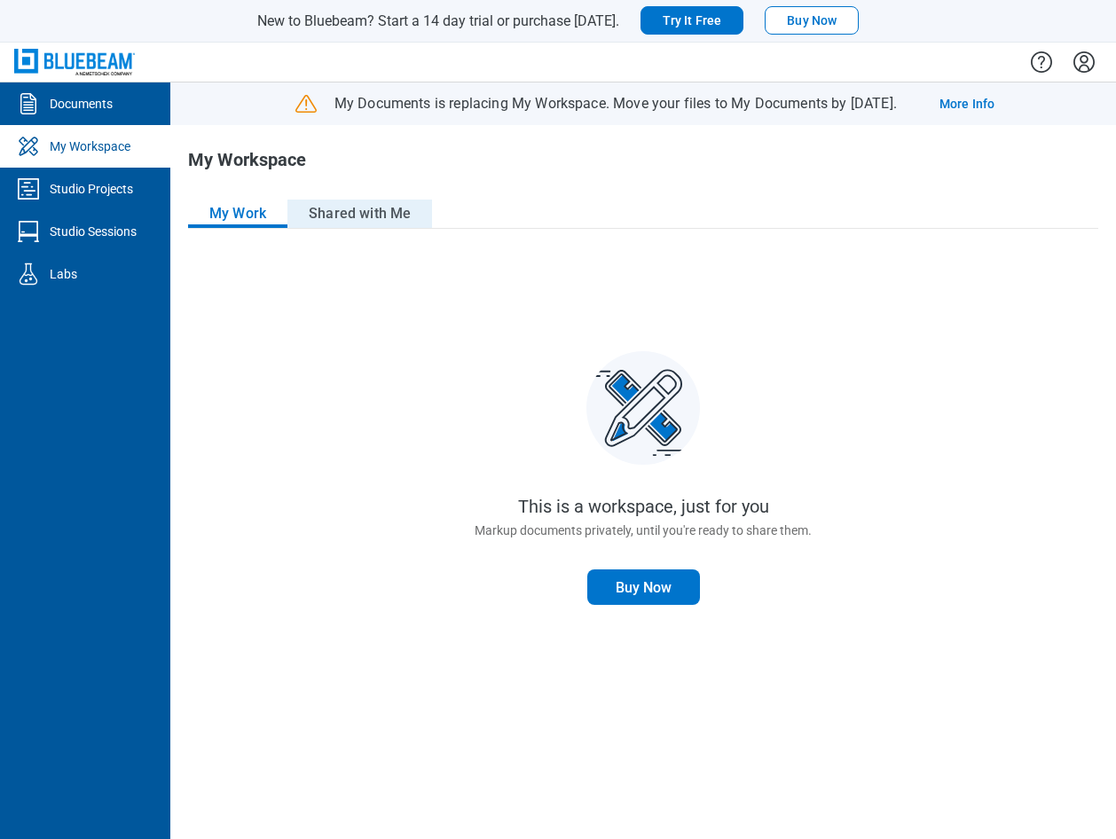
click at [400, 218] on button "Shared with Me" at bounding box center [359, 214] width 145 height 28
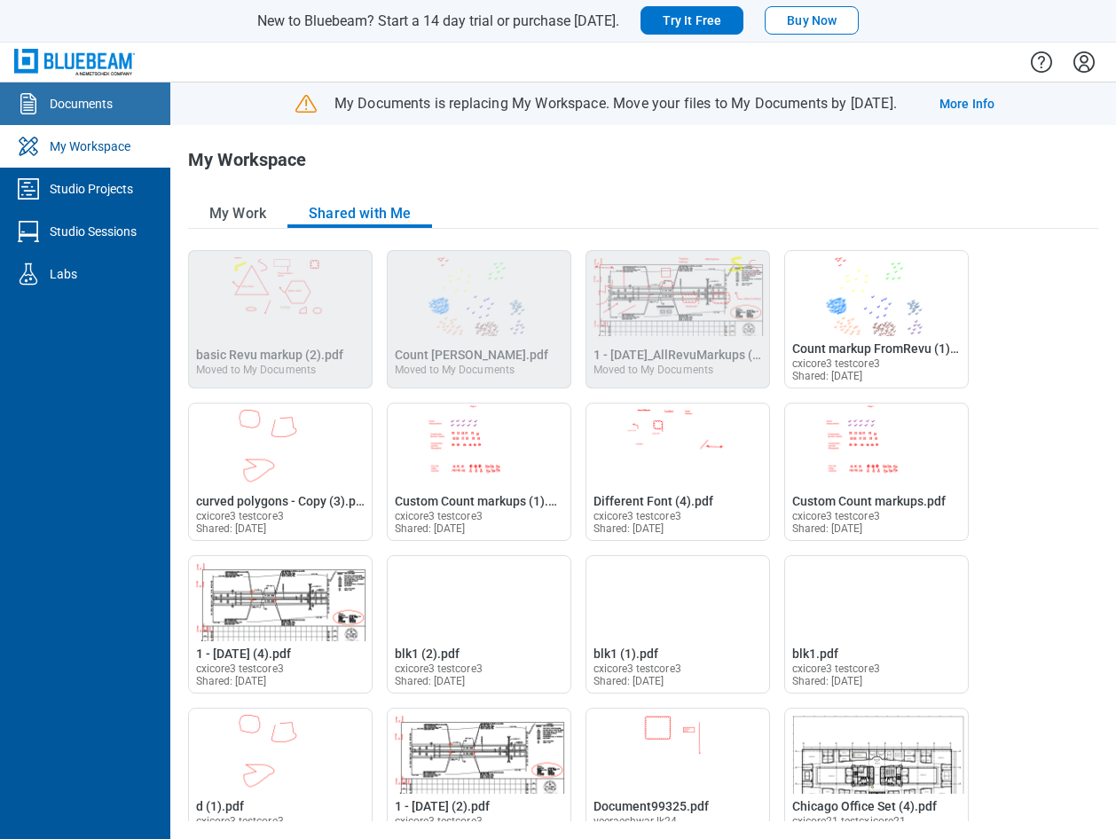
click at [67, 96] on div "Documents" at bounding box center [81, 104] width 63 height 18
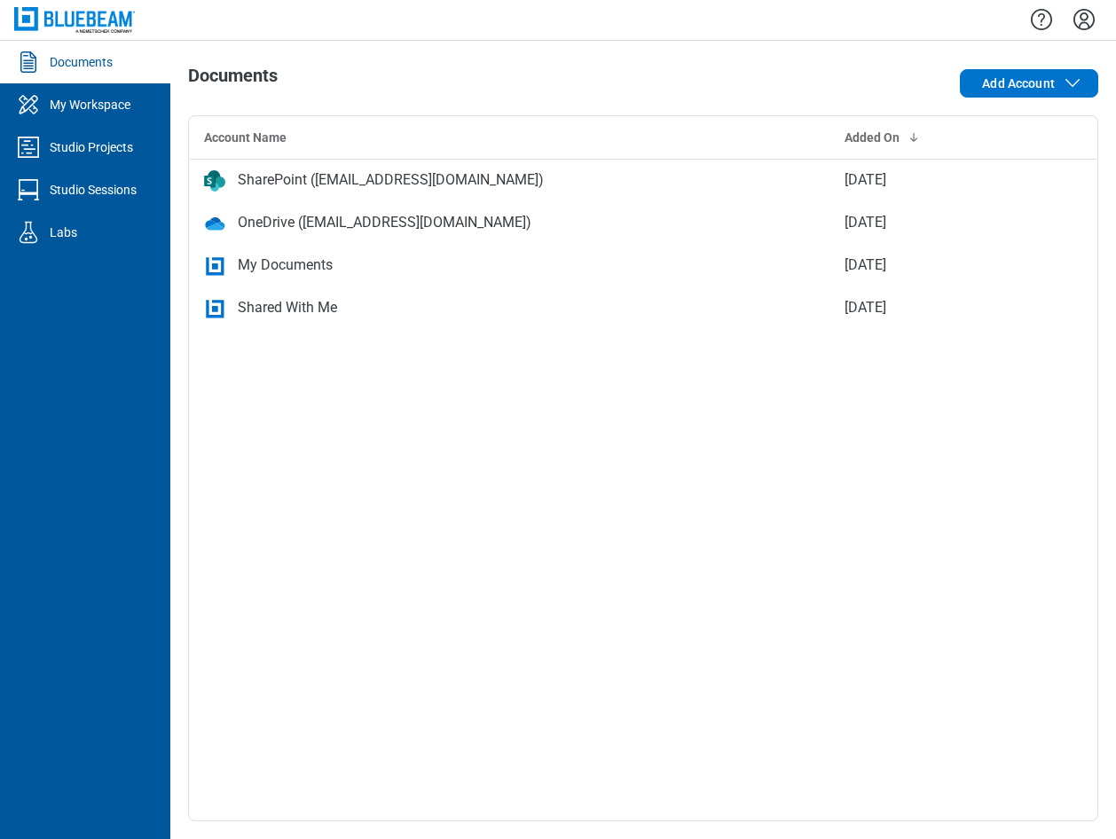
click at [292, 310] on div "Shared With Me" at bounding box center [287, 307] width 99 height 21
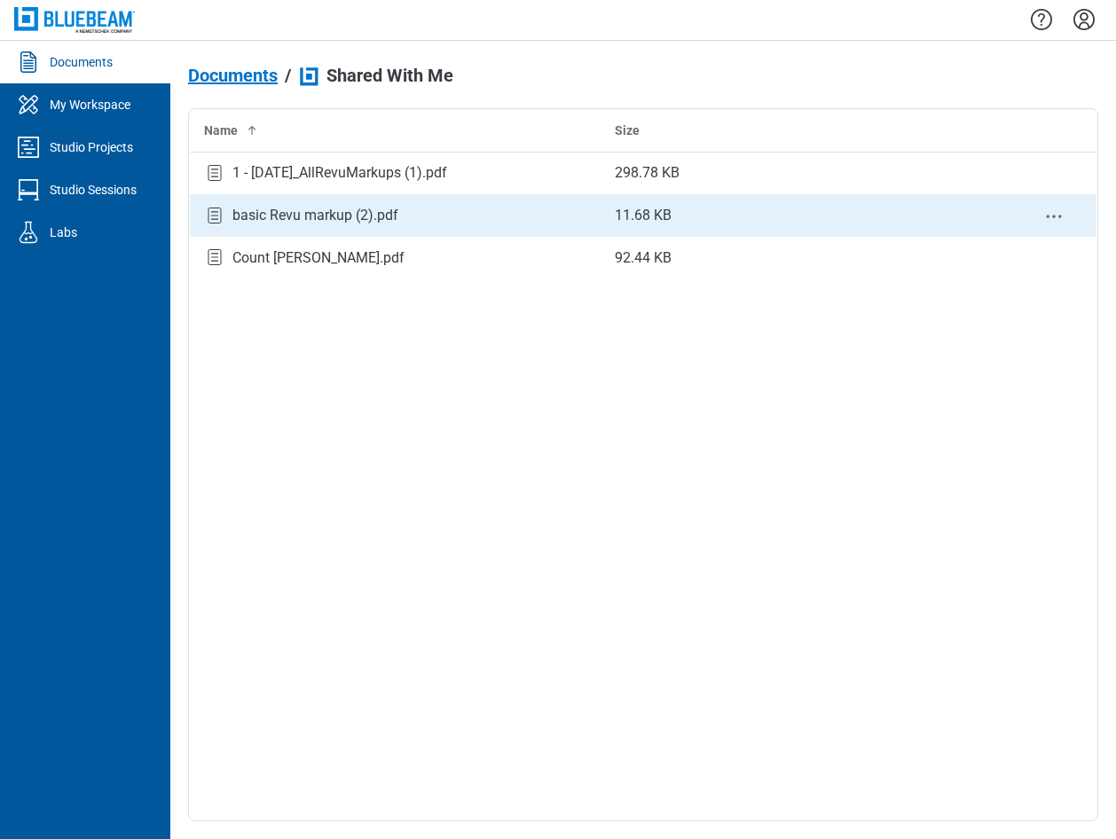
click at [364, 217] on div "basic Revu markup (2).pdf" at bounding box center [315, 215] width 166 height 21
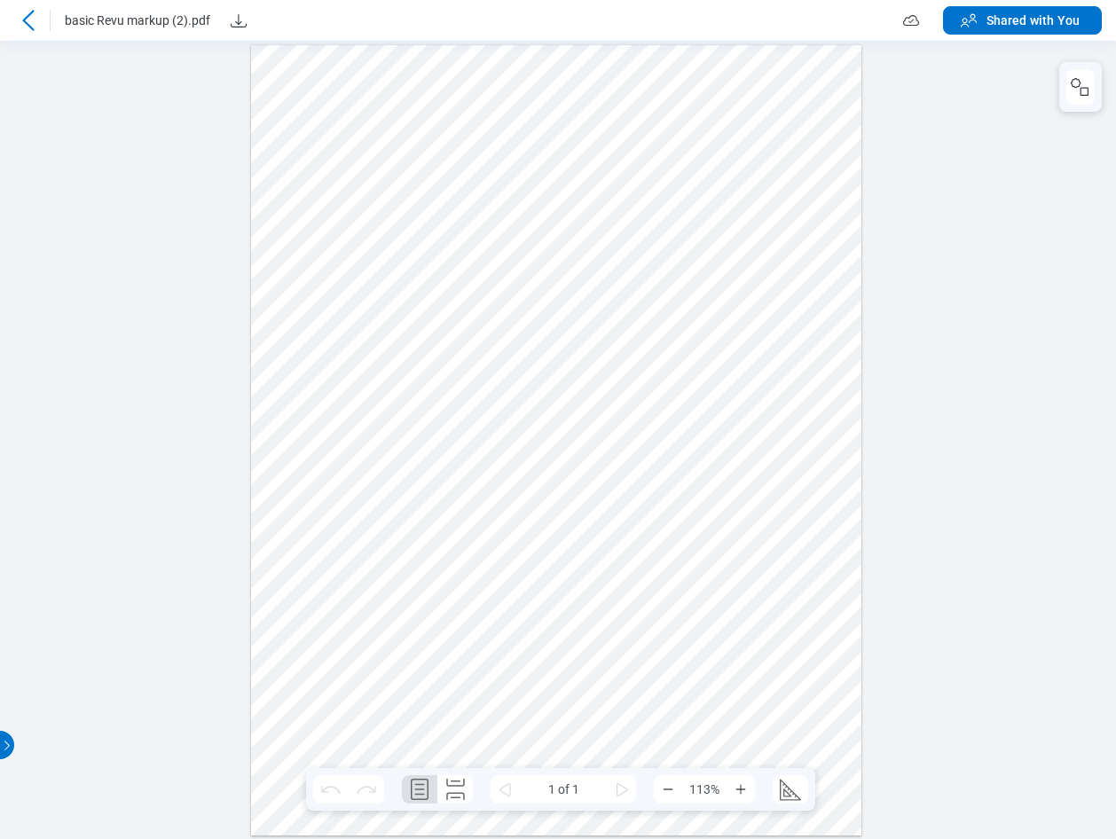
click at [568, 552] on div at bounding box center [556, 439] width 611 height 790
click at [24, 29] on icon at bounding box center [28, 20] width 21 height 21
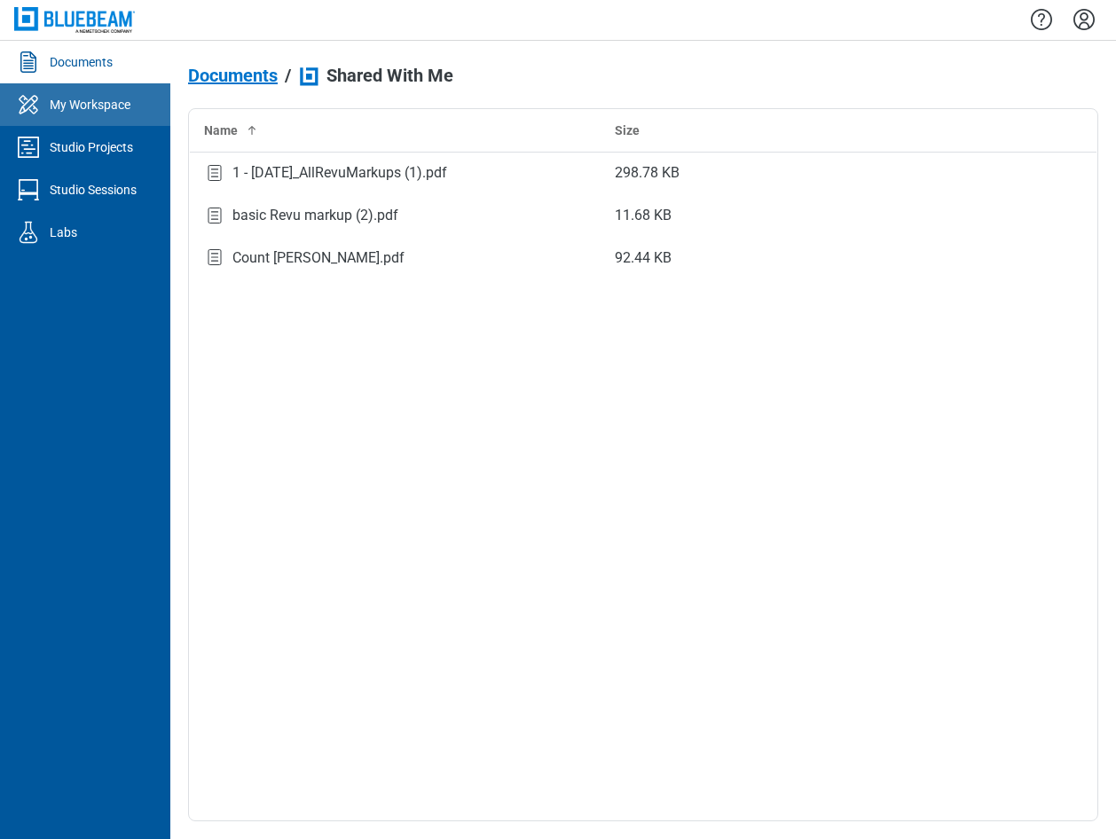
click at [78, 105] on div "My Workspace" at bounding box center [90, 105] width 81 height 18
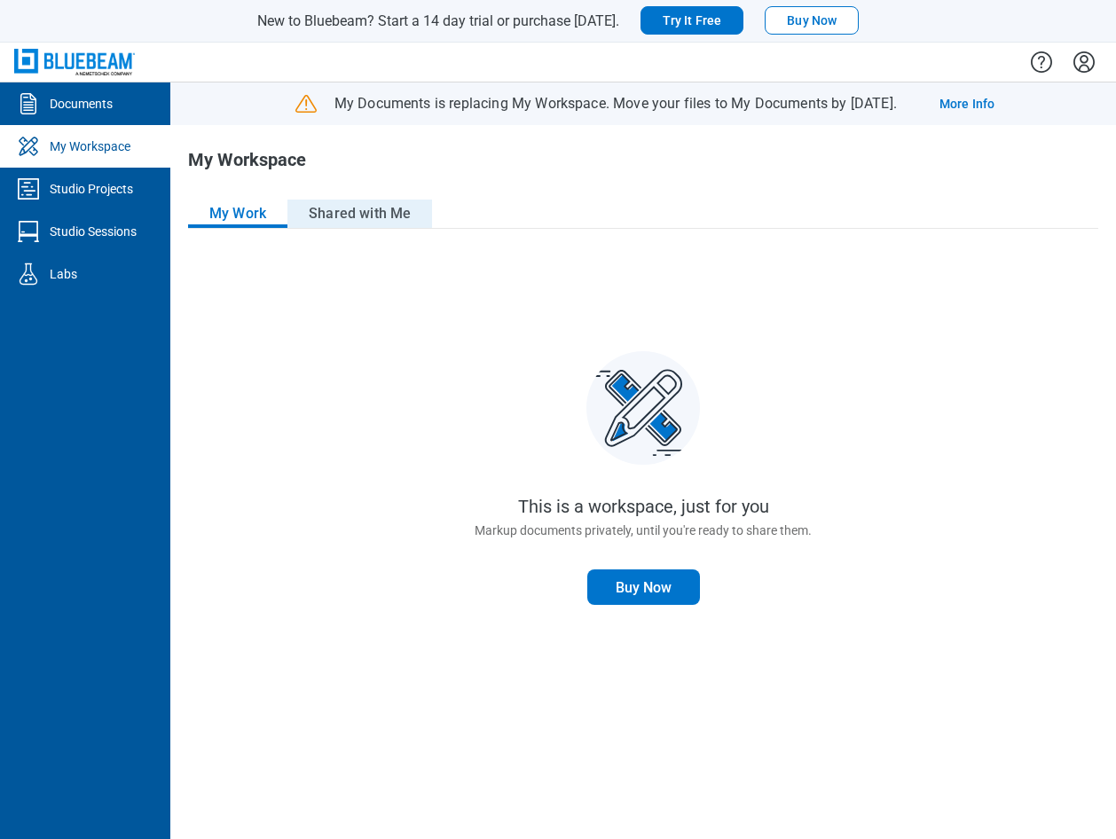
click at [375, 213] on button "Shared with Me" at bounding box center [359, 214] width 145 height 28
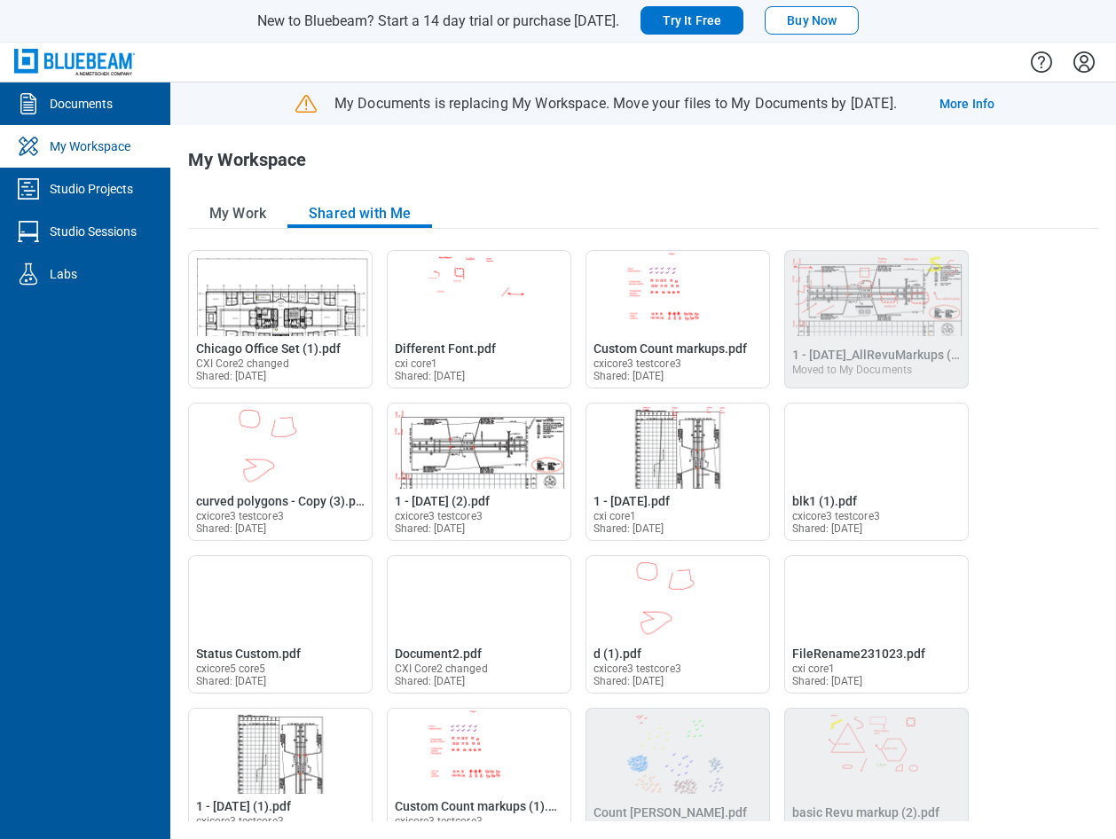
click at [465, 161] on div "My Workspace" at bounding box center [461, 167] width 546 height 35
click at [503, 184] on div "My Workspace" at bounding box center [461, 167] width 546 height 35
click at [241, 212] on button "My Work" at bounding box center [237, 214] width 99 height 28
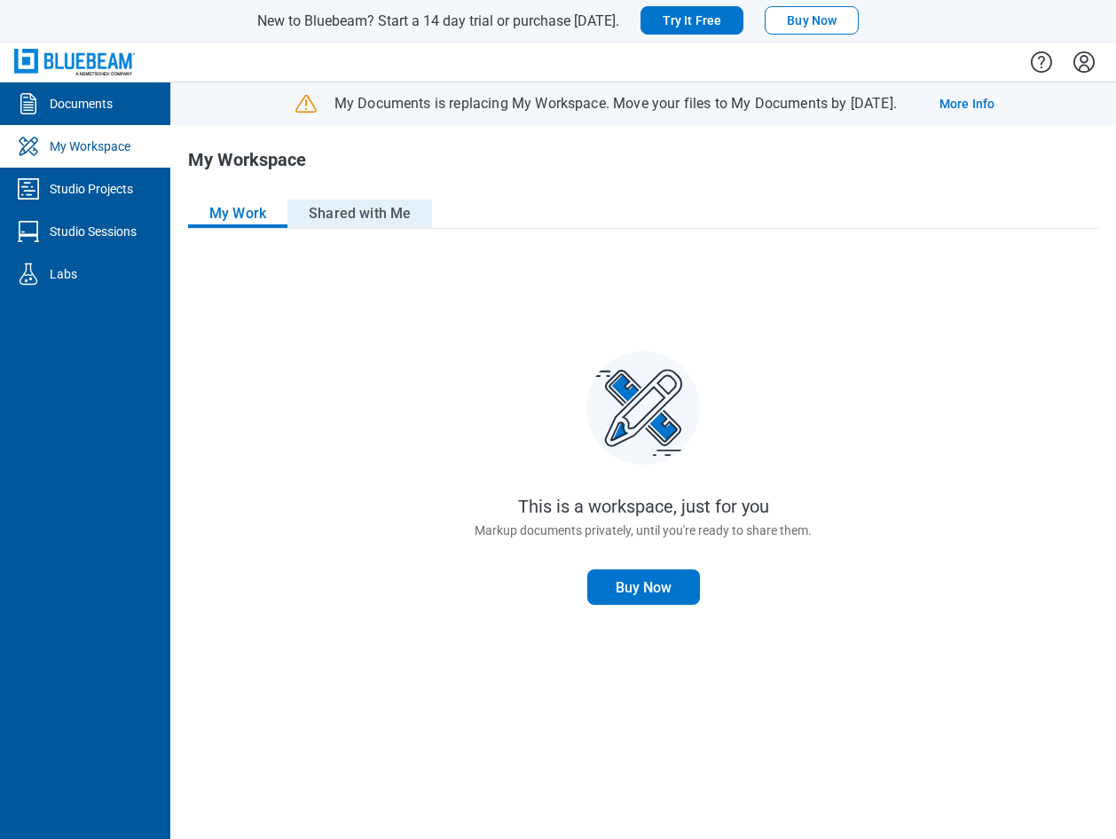
click at [360, 221] on button "Shared with Me" at bounding box center [359, 214] width 145 height 28
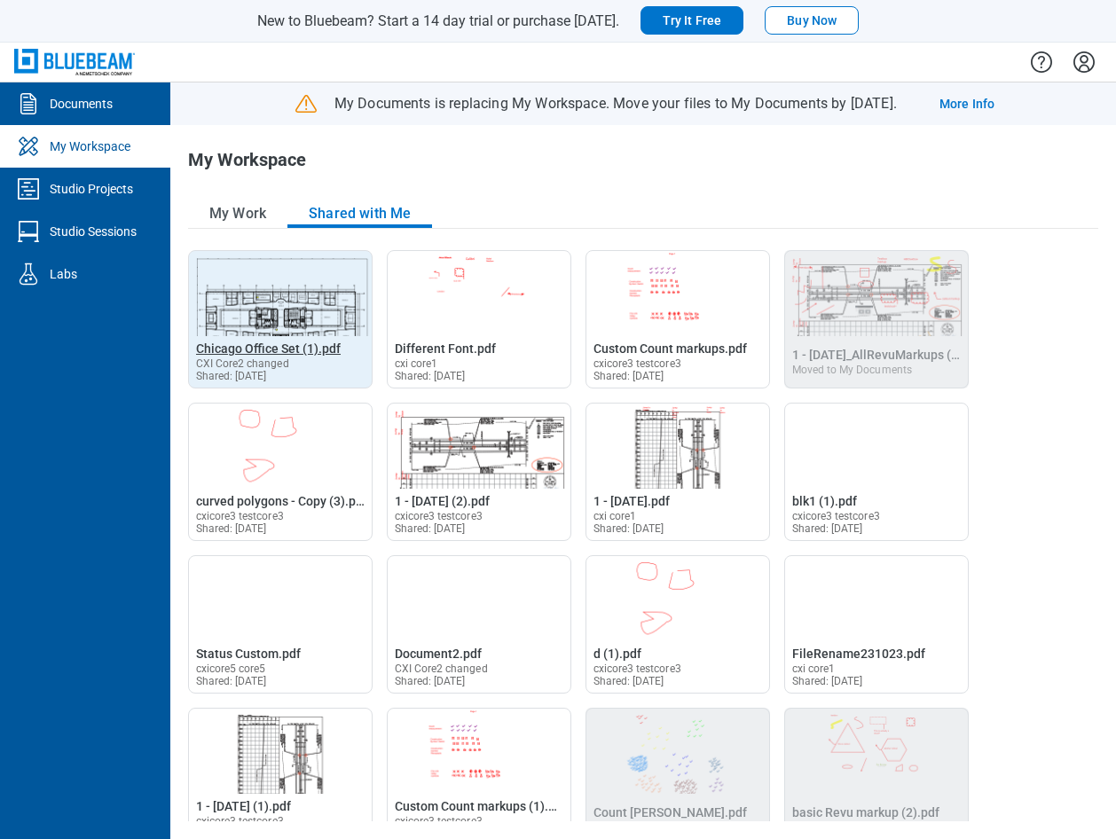
click at [275, 341] on span "Chicago Office Set (1).pdf" at bounding box center [268, 348] width 145 height 14
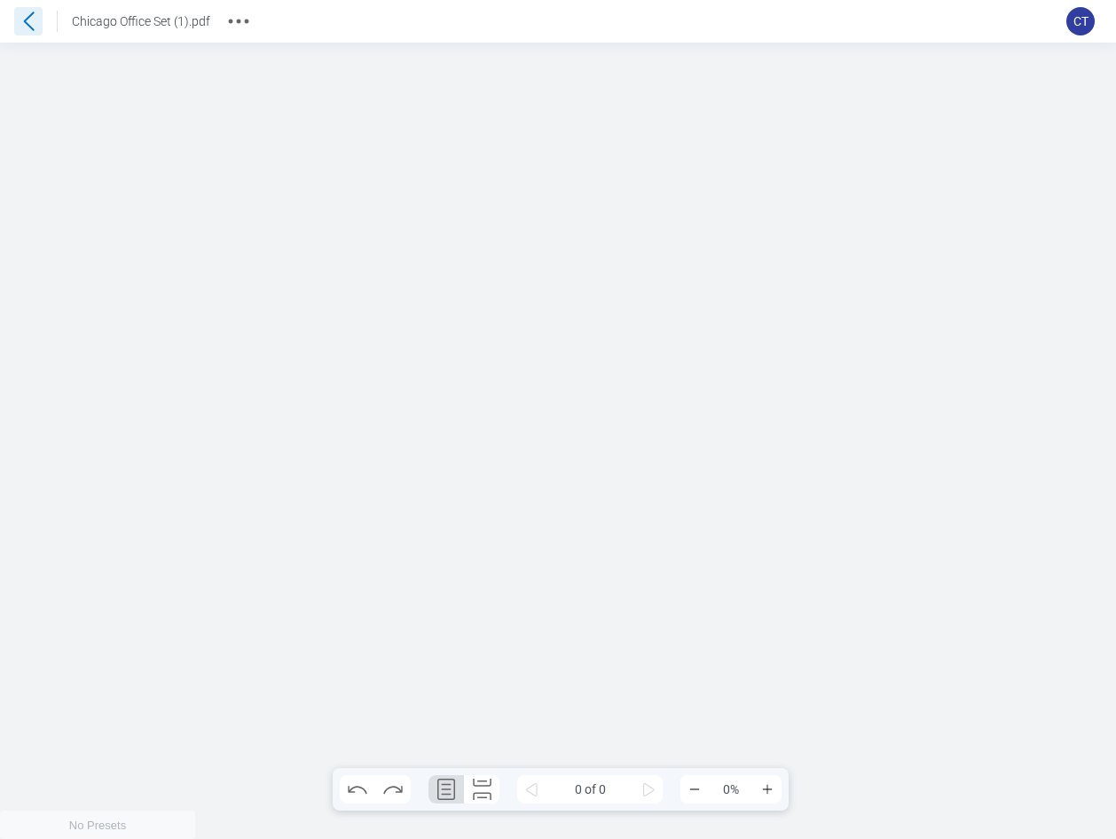
click at [30, 25] on icon at bounding box center [28, 21] width 28 height 28
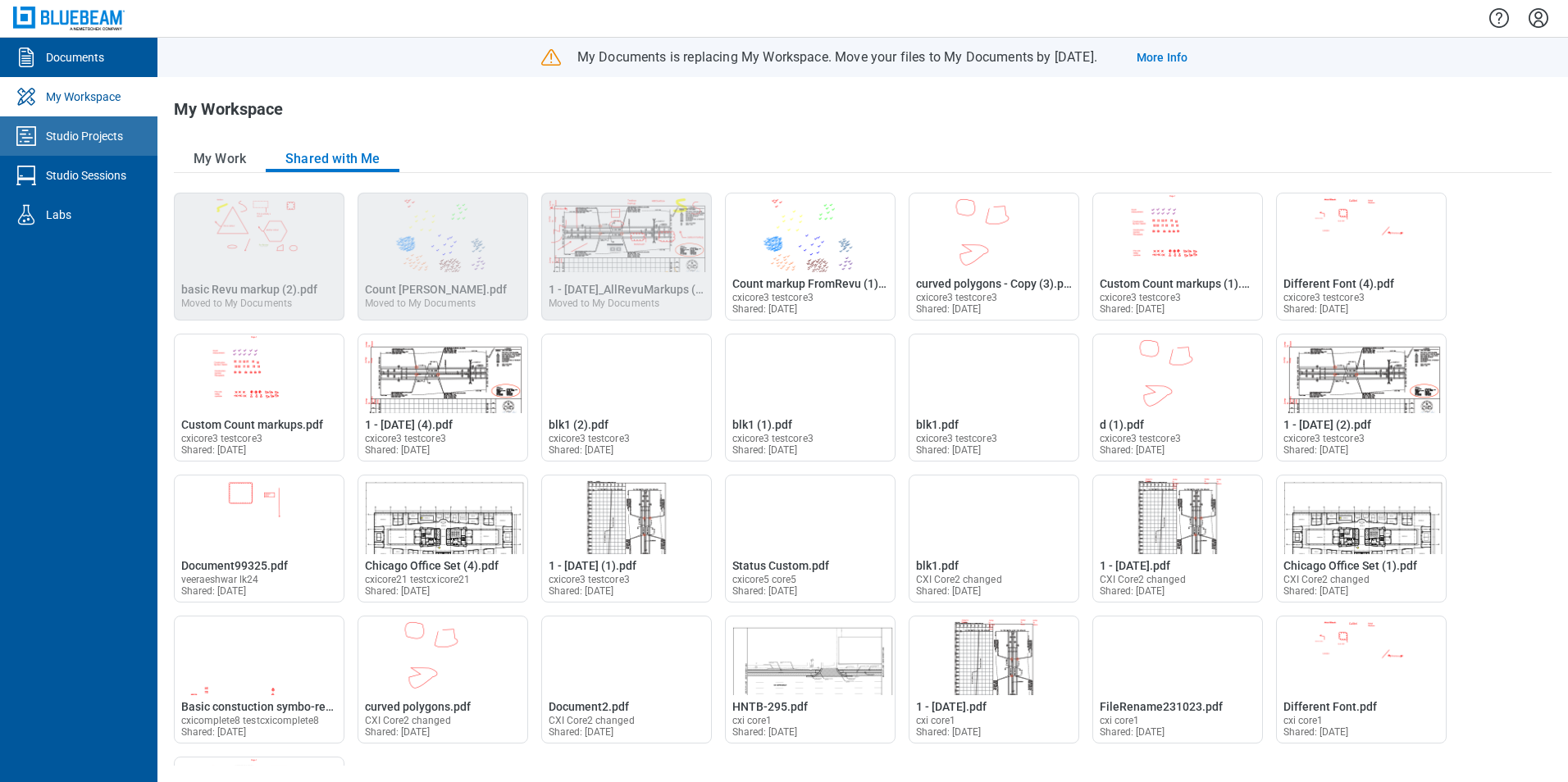
click at [83, 133] on div "Studio Projects" at bounding box center [84, 136] width 77 height 17
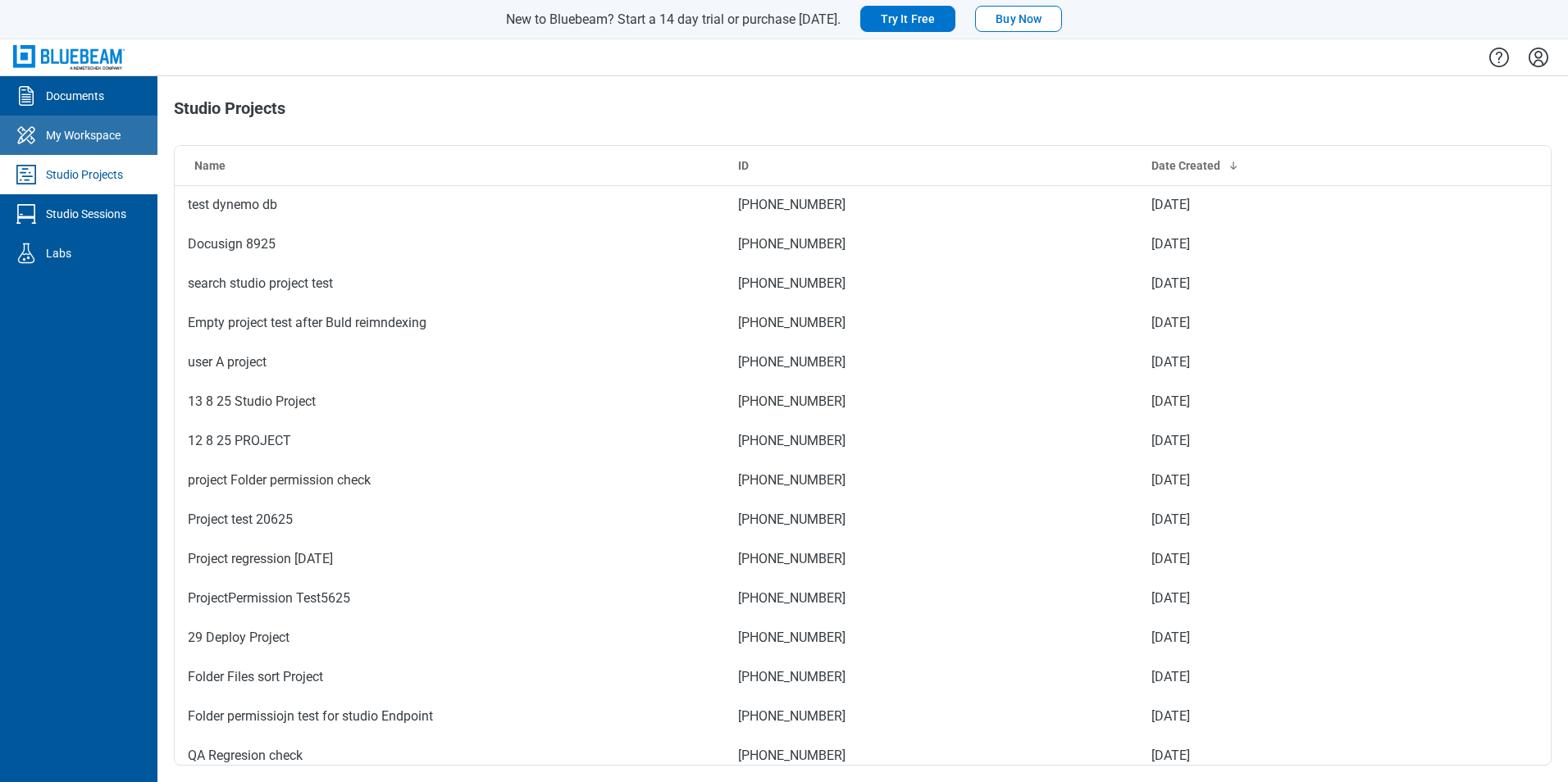
click at [103, 136] on div "My Workspace" at bounding box center [83, 135] width 75 height 17
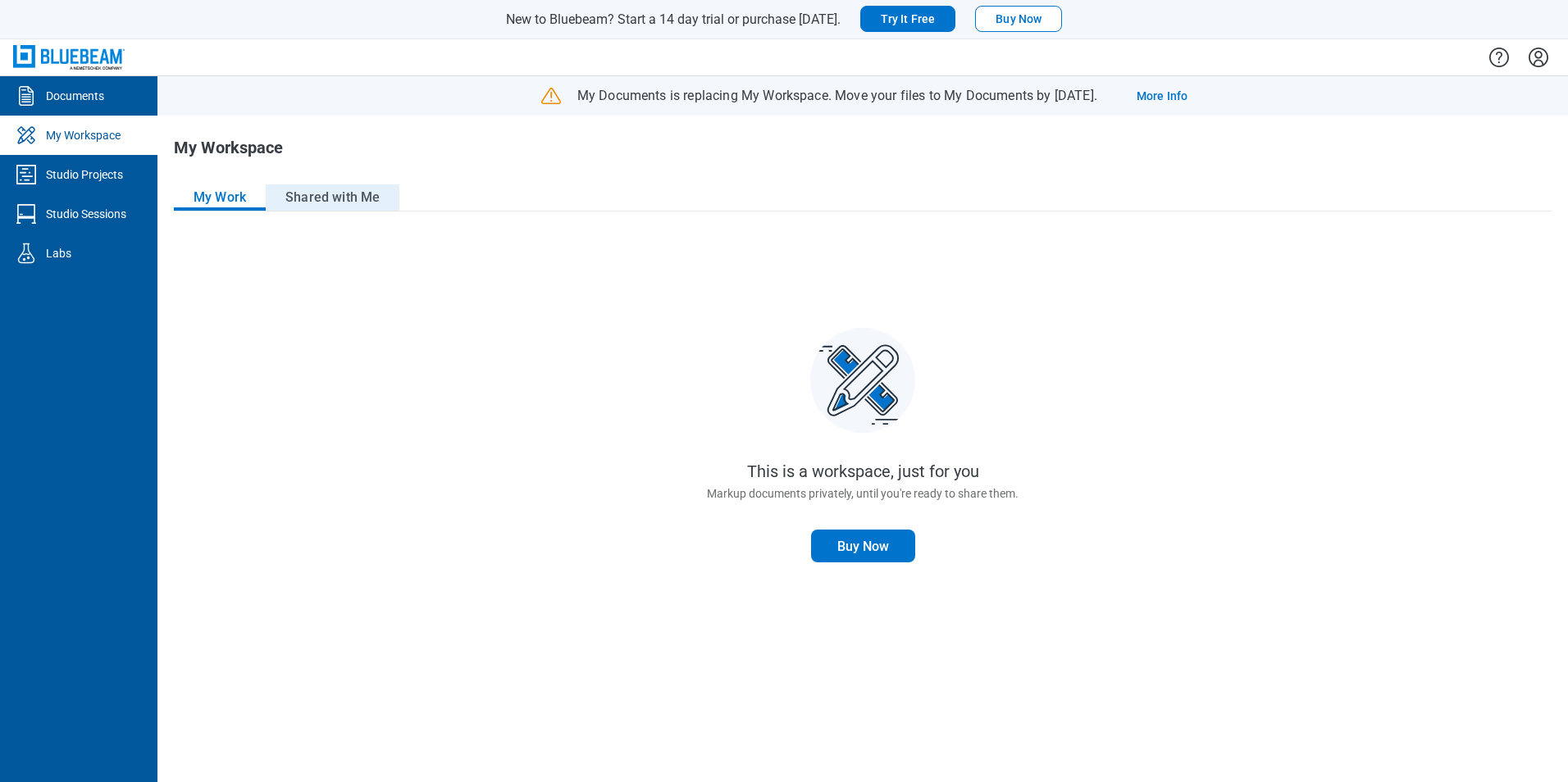
drag, startPoint x: 328, startPoint y: 186, endPoint x: 391, endPoint y: 211, distance: 67.8
click at [328, 186] on button "Shared with Me" at bounding box center [332, 198] width 134 height 26
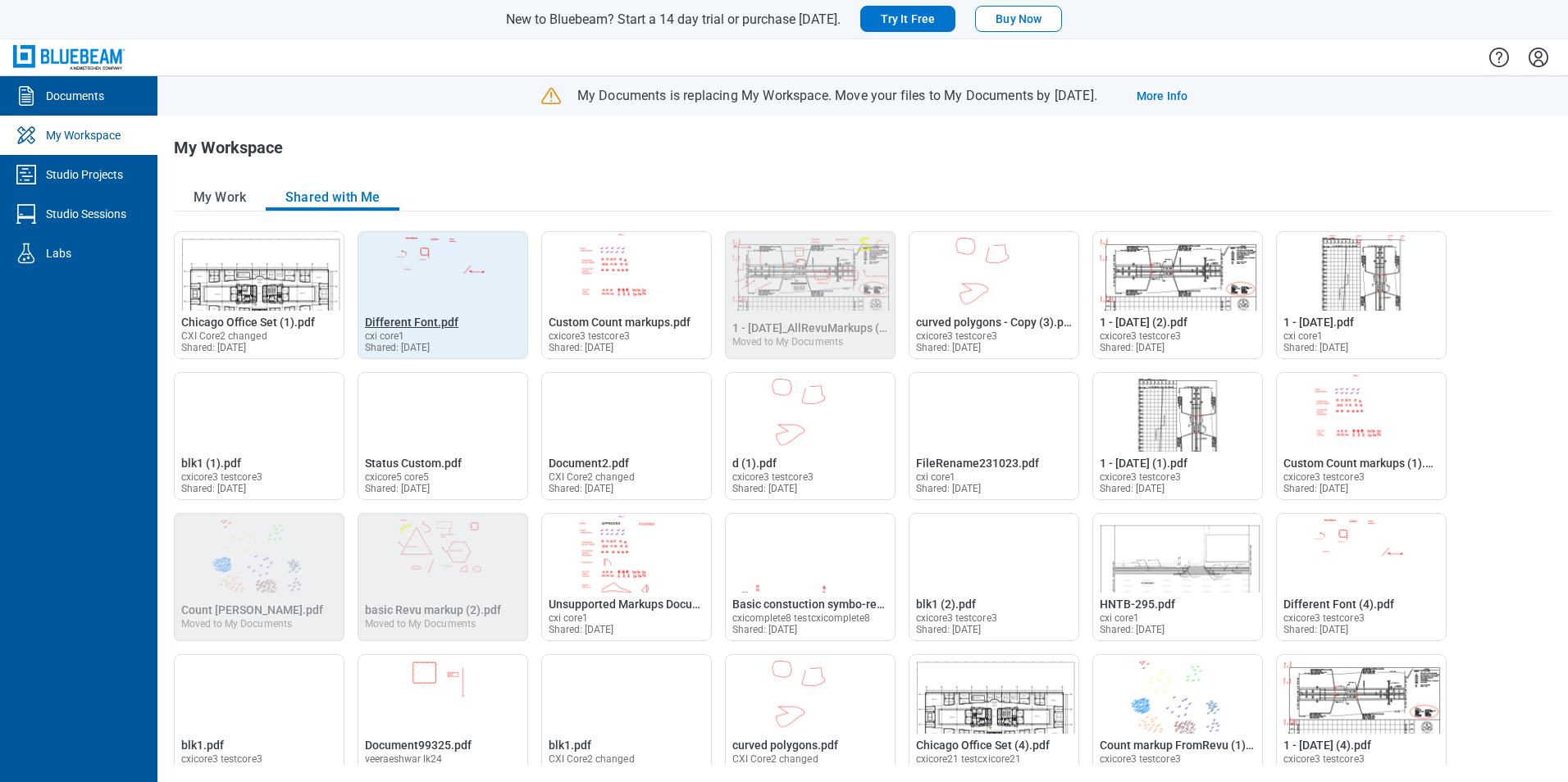
click at [433, 320] on span "Different Font.pdf" at bounding box center [411, 322] width 93 height 13
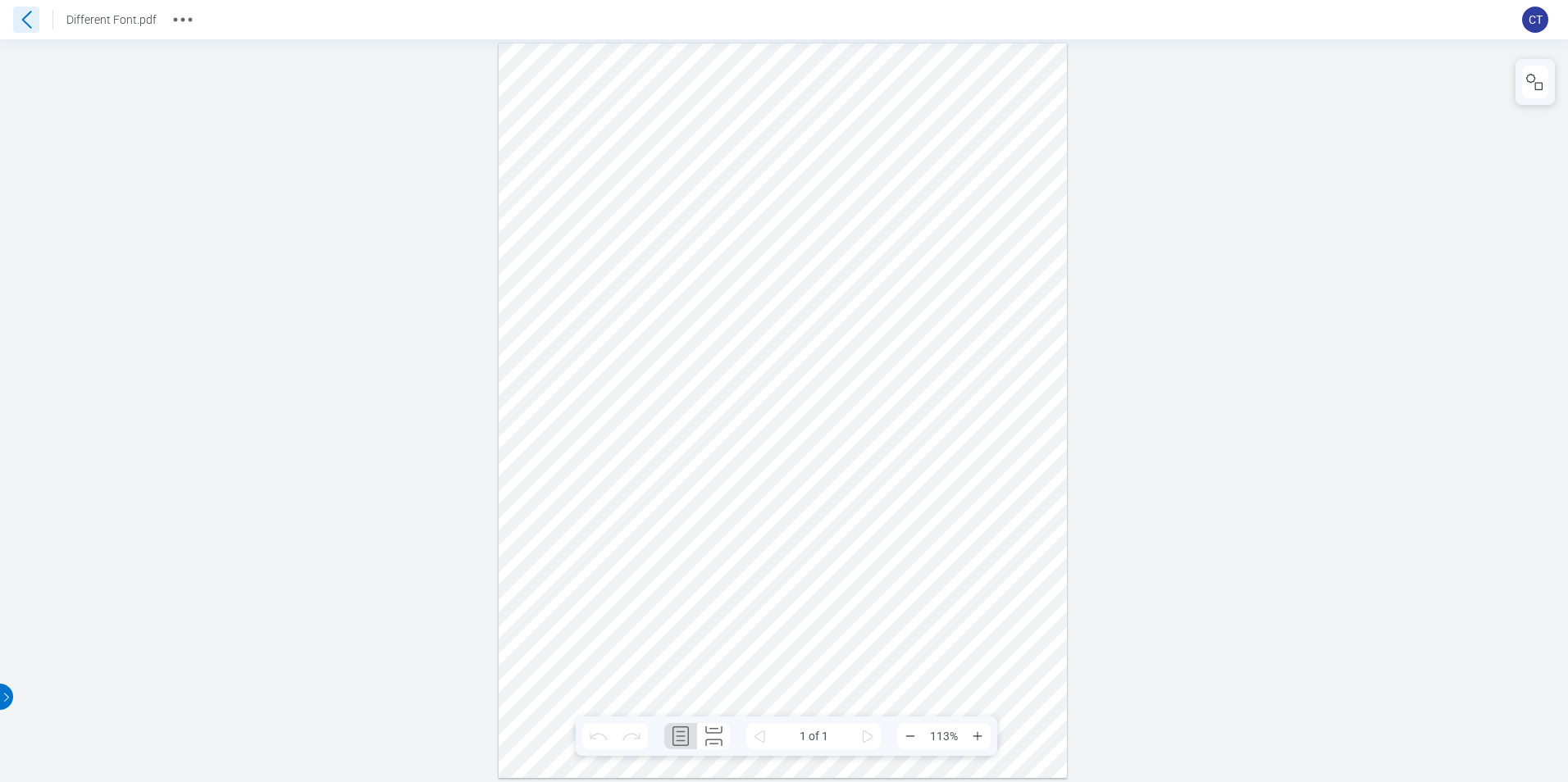
click at [31, 24] on icon at bounding box center [26, 19] width 26 height 26
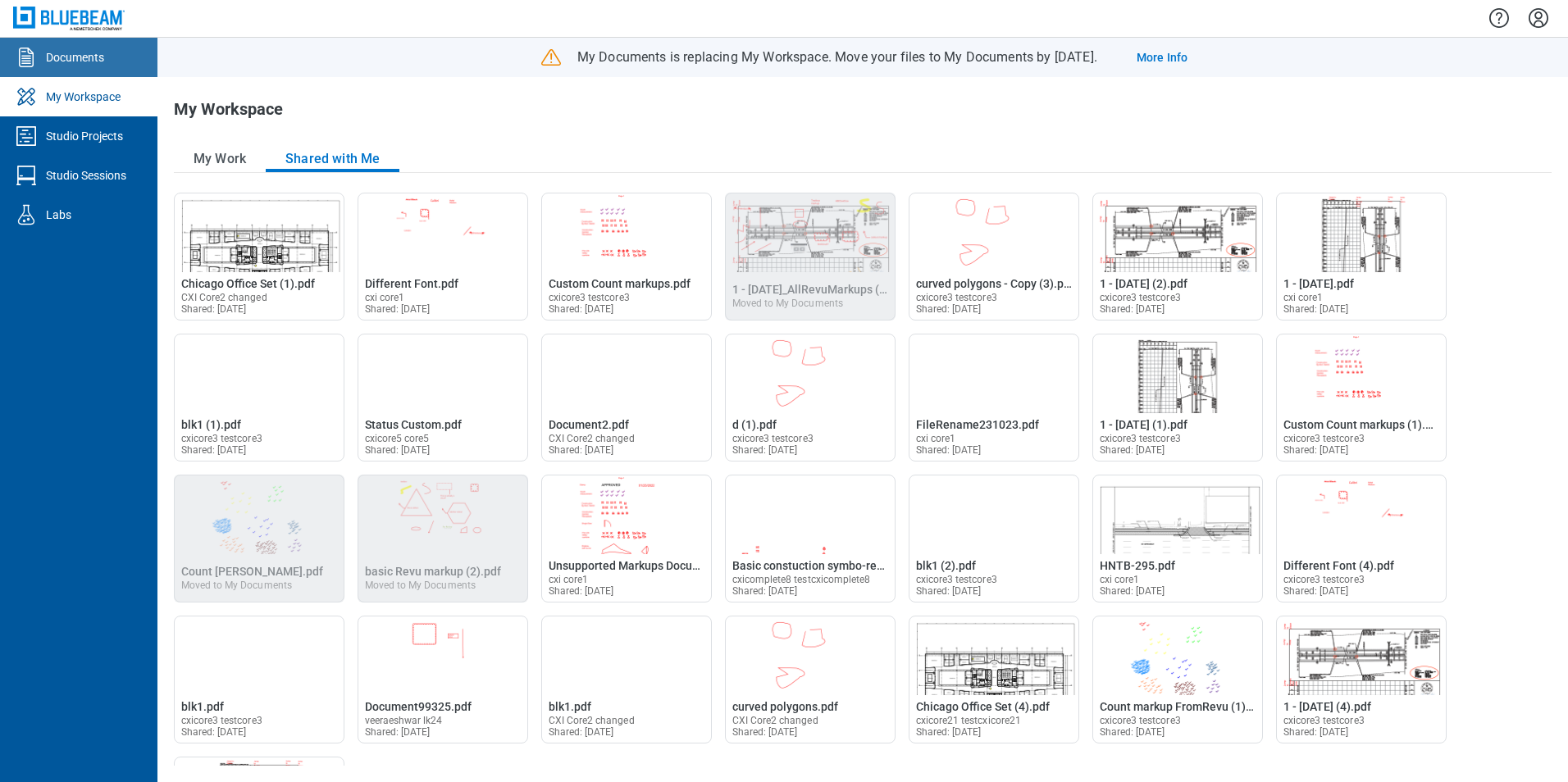
click at [78, 56] on div "Documents" at bounding box center [75, 57] width 58 height 17
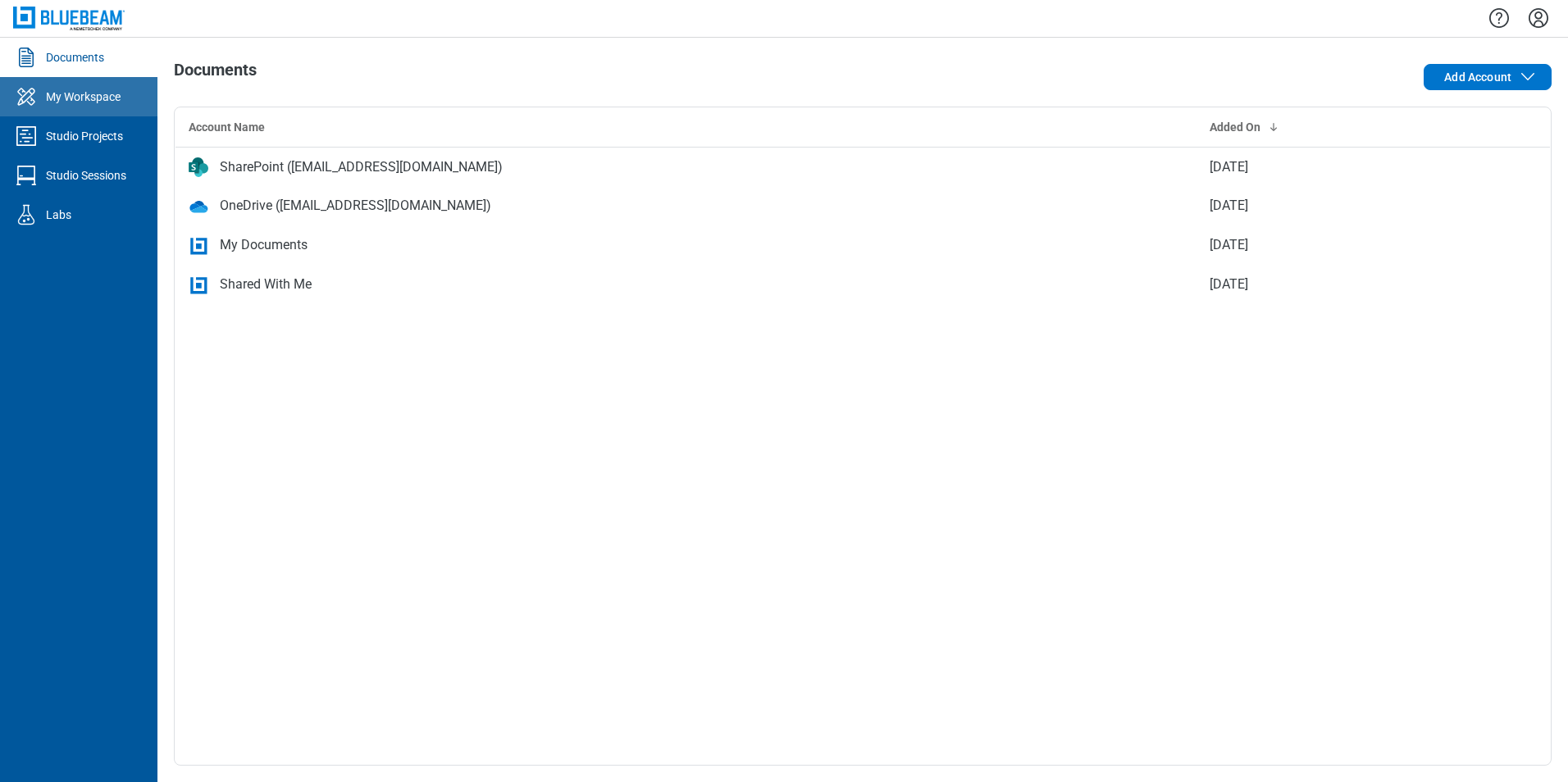
click at [97, 104] on div "My Workspace" at bounding box center [83, 97] width 75 height 17
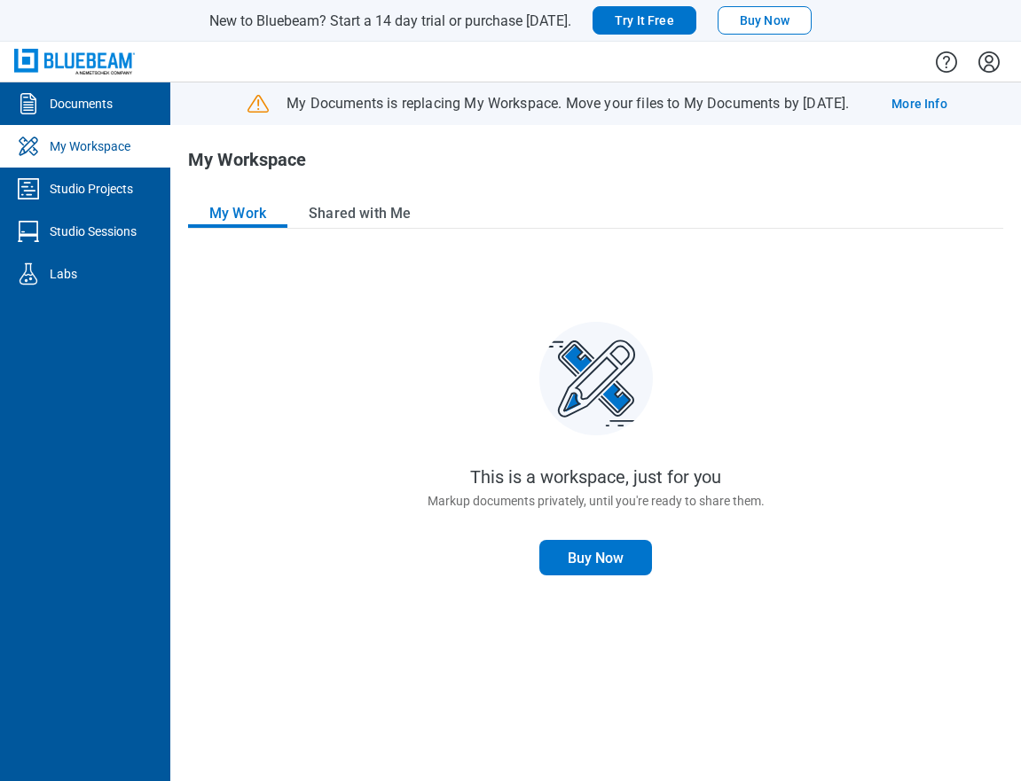
drag, startPoint x: 563, startPoint y: 216, endPoint x: 553, endPoint y: 214, distance: 10.8
click at [560, 215] on div "My Work Shared with Me" at bounding box center [595, 214] width 815 height 29
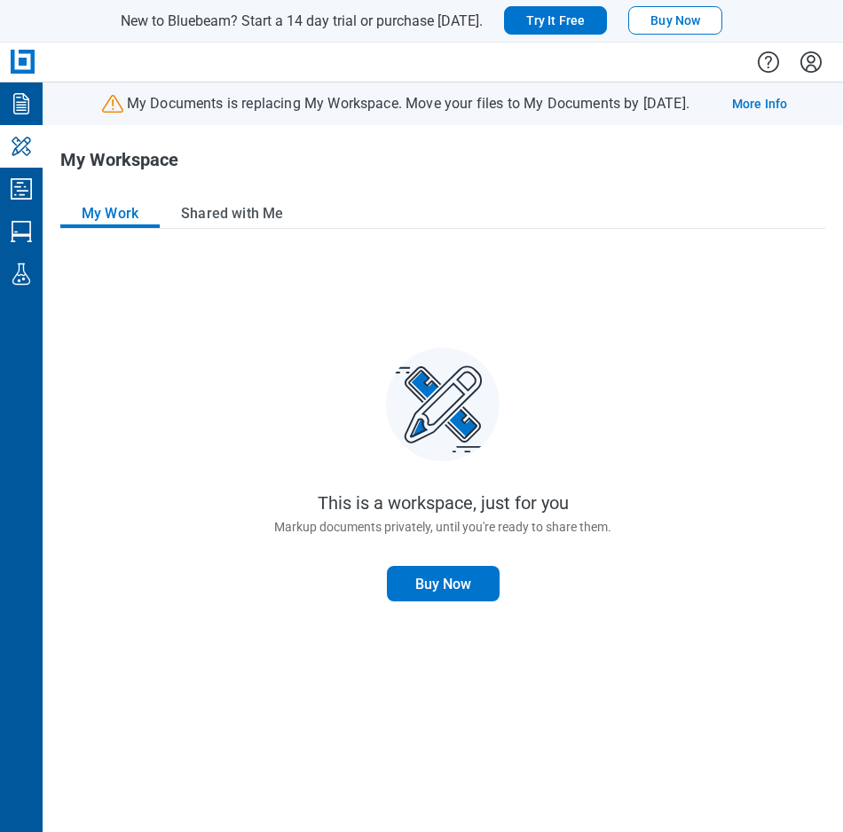
drag, startPoint x: 270, startPoint y: 395, endPoint x: 259, endPoint y: 374, distance: 23.0
click at [270, 395] on div "This is a workspace, just for you Markup documents privately, until you're read…" at bounding box center [442, 532] width 764 height 564
click at [217, 215] on button "Shared with Me" at bounding box center [232, 214] width 145 height 28
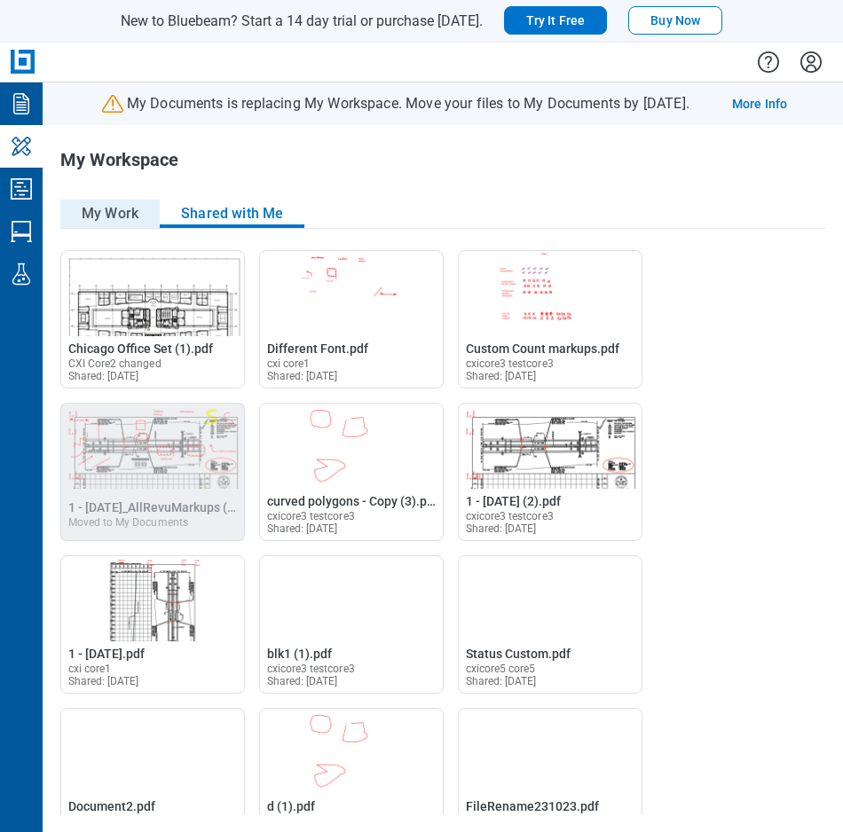
click at [129, 202] on button "My Work" at bounding box center [109, 214] width 99 height 28
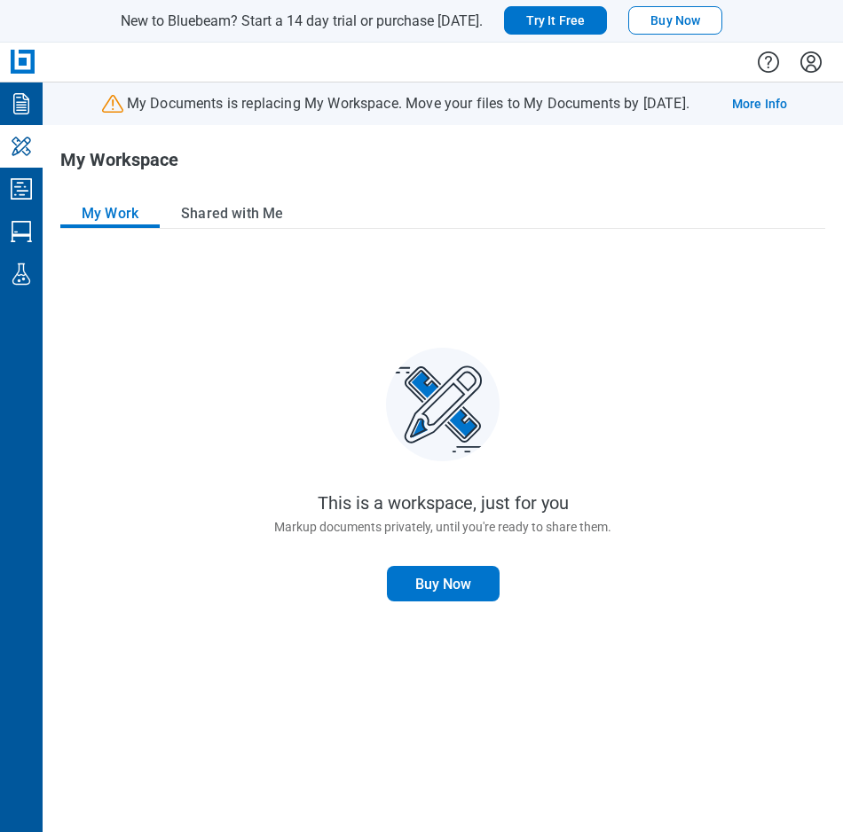
click at [87, 340] on div "This is a workspace, just for you Markup documents privately, until you're read…" at bounding box center [442, 532] width 764 height 564
drag, startPoint x: 273, startPoint y: 369, endPoint x: 237, endPoint y: 310, distance: 69.7
click at [273, 367] on div "This is a workspace, just for you Markup documents privately, until you're read…" at bounding box center [442, 532] width 764 height 564
click at [239, 221] on button "Shared with Me" at bounding box center [232, 214] width 145 height 28
click at [288, 364] on div "This is a workspace, just for you Markup documents privately, until you're read…" at bounding box center [442, 475] width 337 height 254
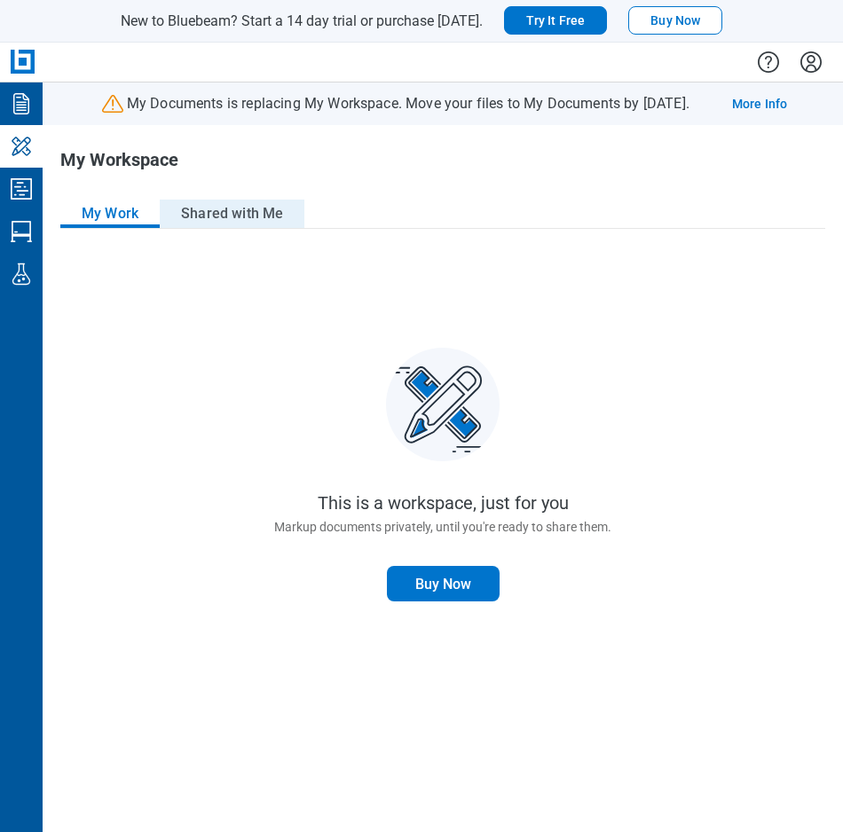
click at [228, 228] on button "Shared with Me" at bounding box center [232, 214] width 145 height 28
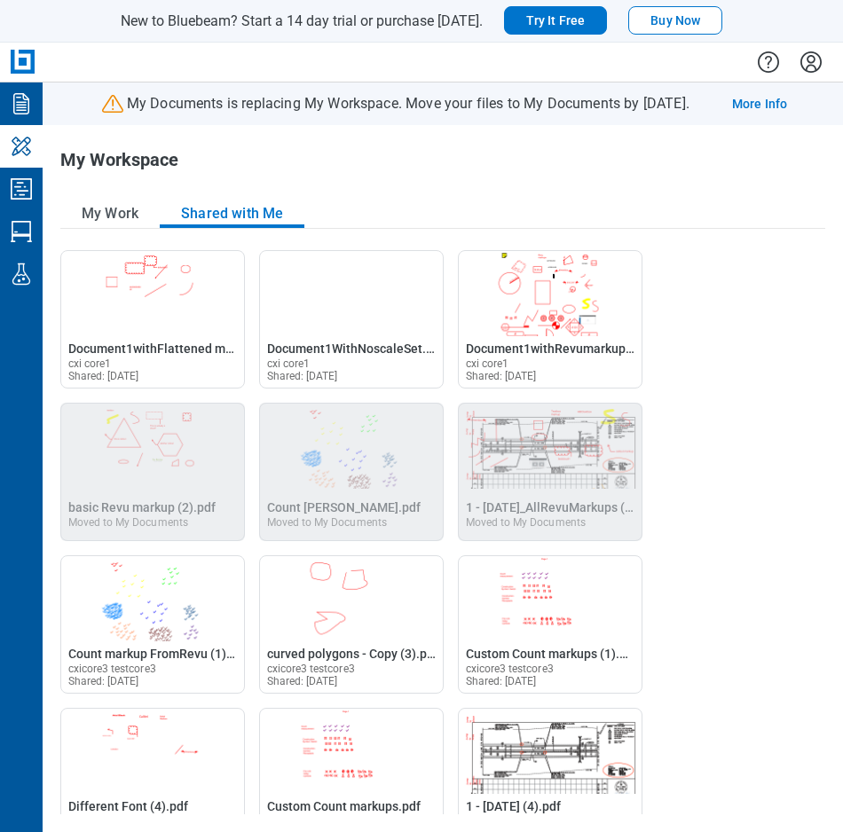
click at [422, 228] on div "My Work Shared with Me" at bounding box center [442, 214] width 764 height 29
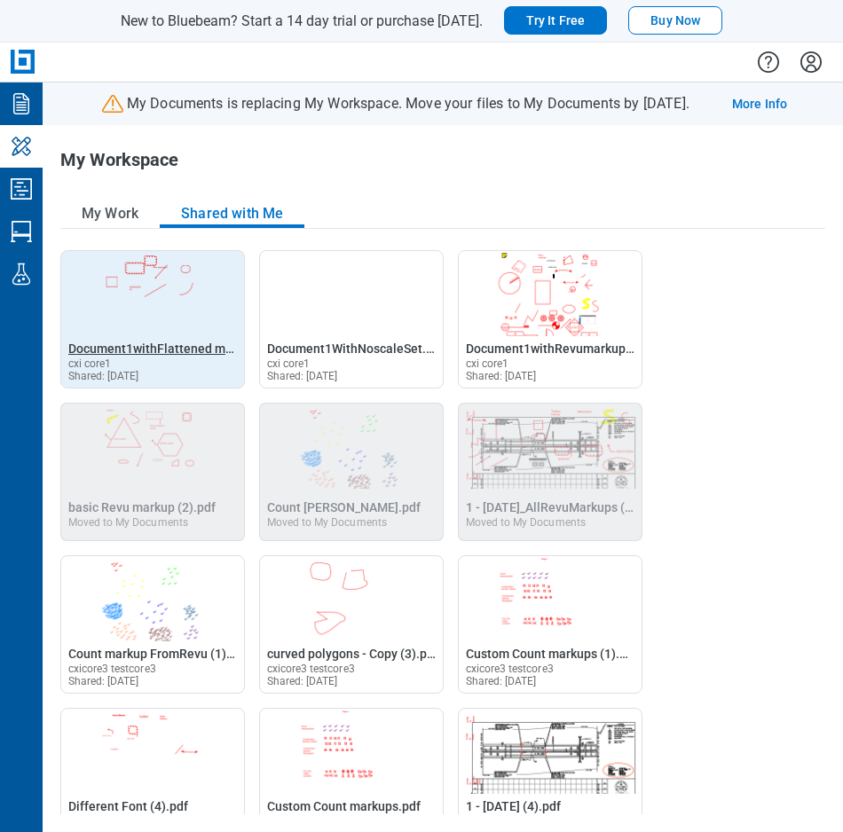
click at [160, 351] on span "Document1withFlattened markups.pdf" at bounding box center [176, 348] width 217 height 14
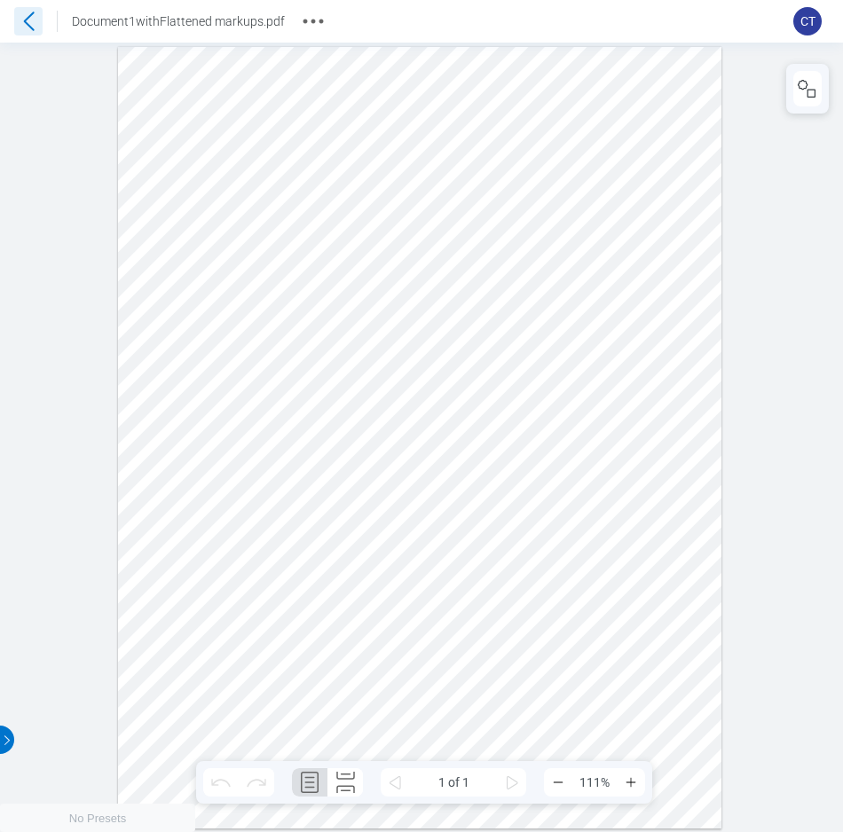
click at [26, 23] on icon at bounding box center [29, 21] width 11 height 19
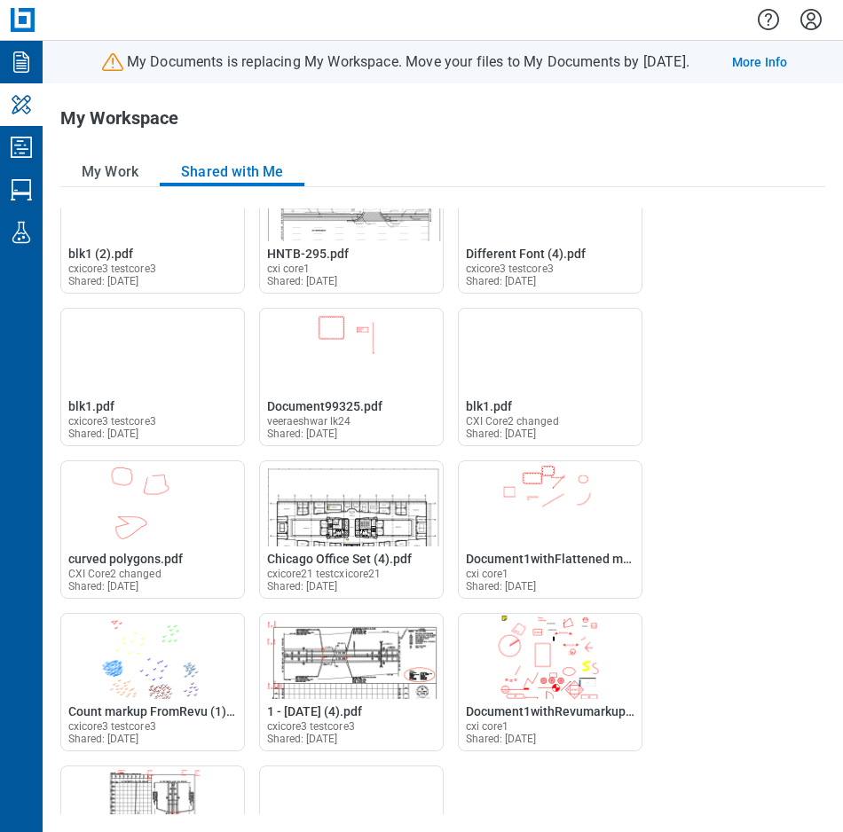
scroll to position [1058, 0]
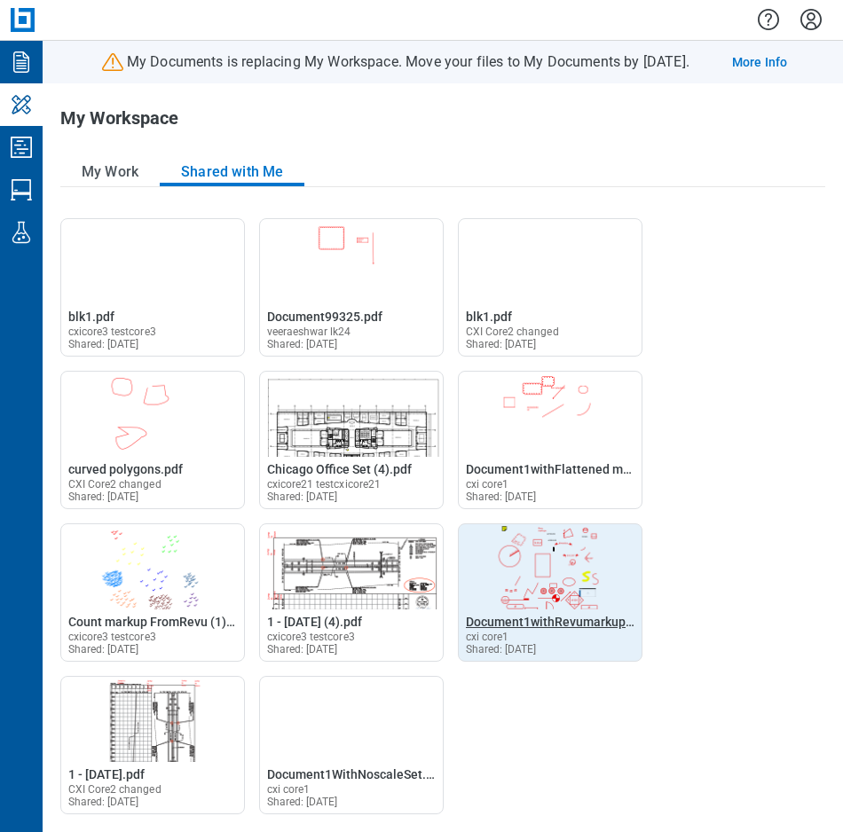
click at [540, 626] on span "Document1withRevumarkups (1).pdf" at bounding box center [569, 622] width 207 height 14
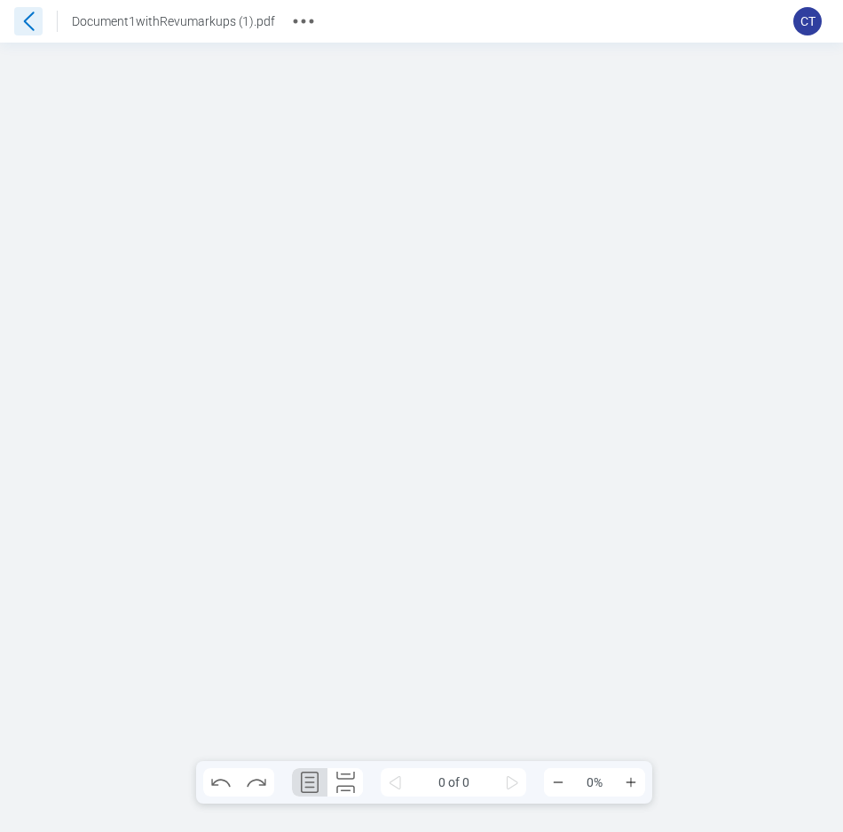
click at [35, 26] on icon at bounding box center [28, 21] width 28 height 28
